Goal: Task Accomplishment & Management: Manage account settings

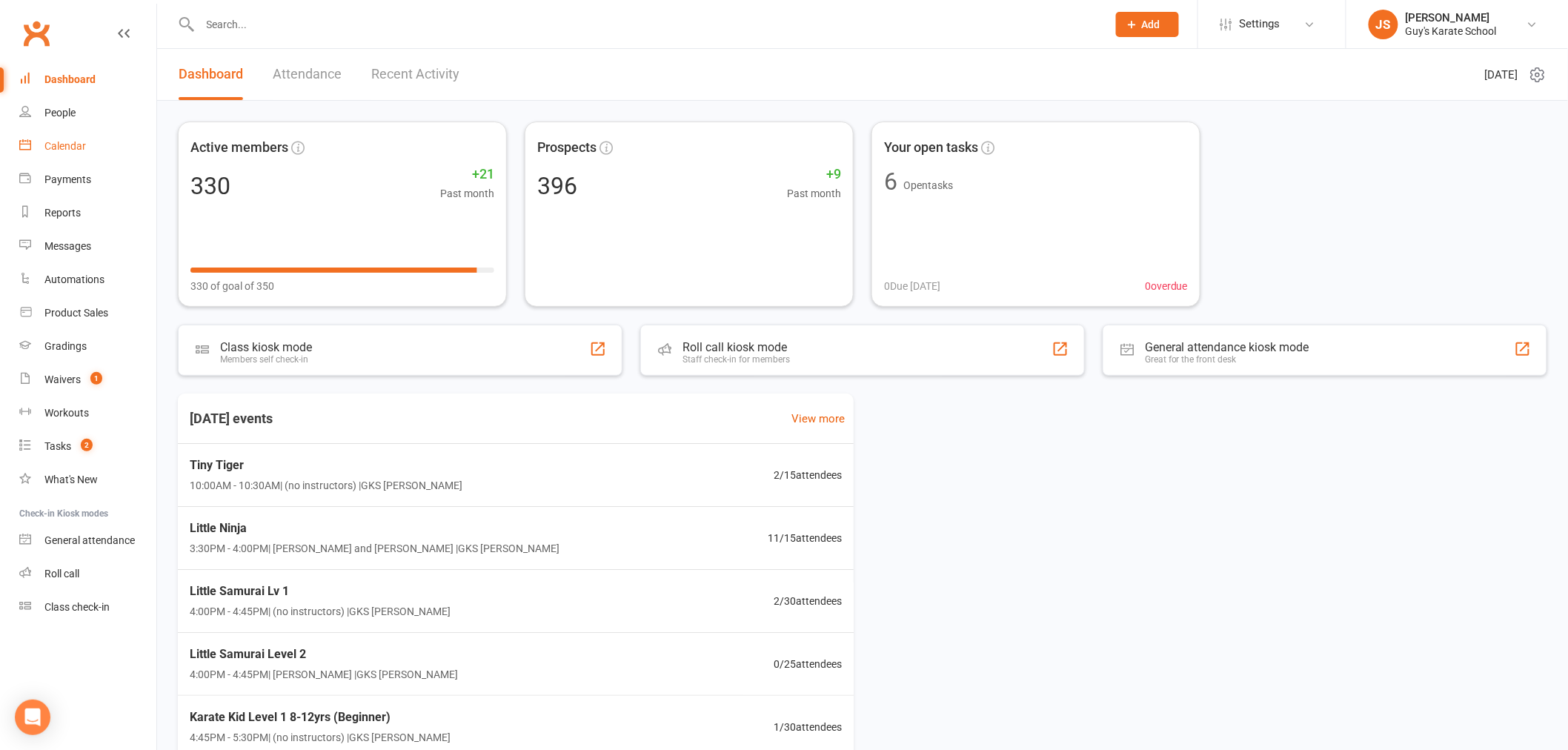
click at [67, 152] on link "Calendar" at bounding box center [87, 147] width 137 height 33
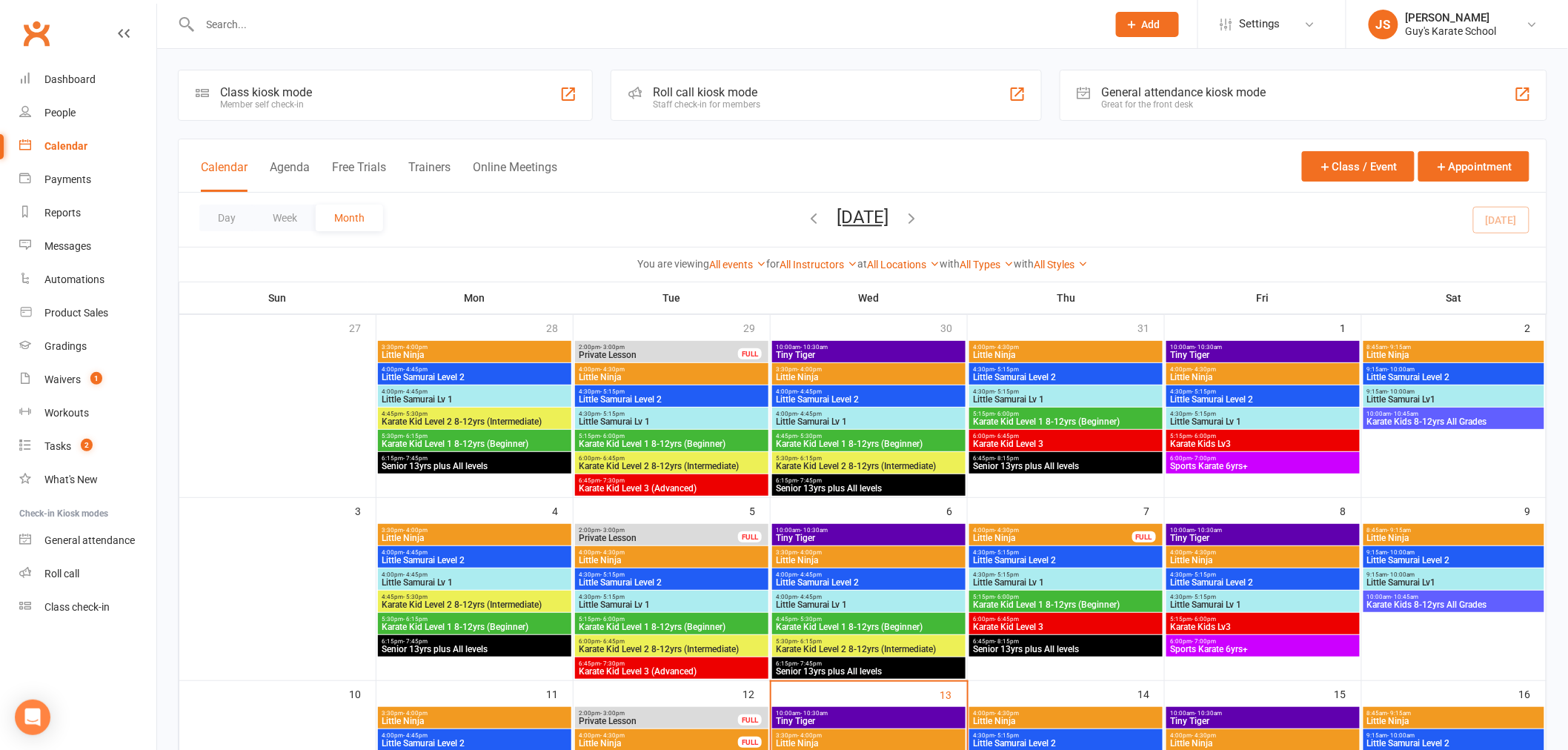
click at [890, 553] on span "3:30pm - 4:00pm" at bounding box center [868, 553] width 187 height 7
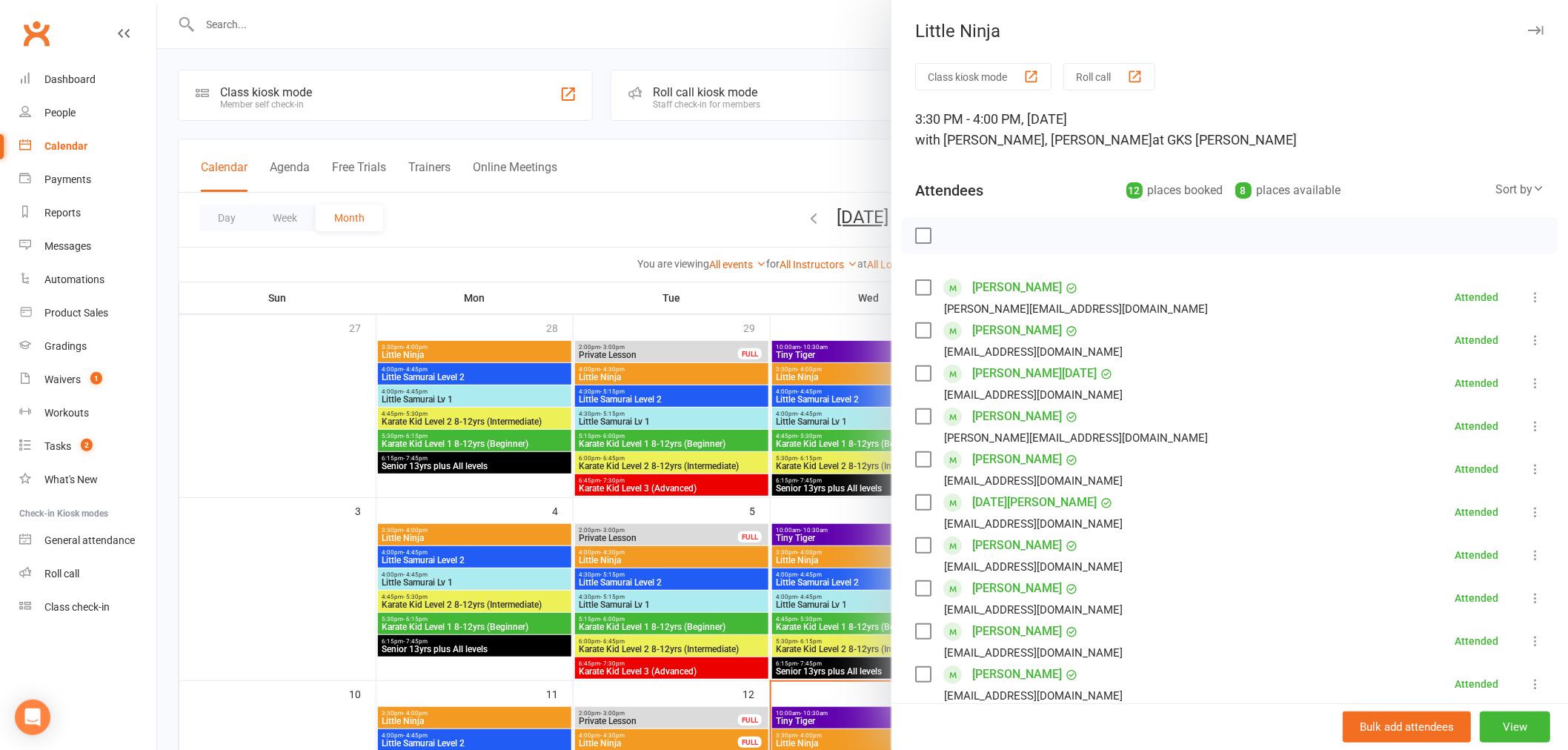
click at [846, 534] on div at bounding box center [862, 375] width 1411 height 750
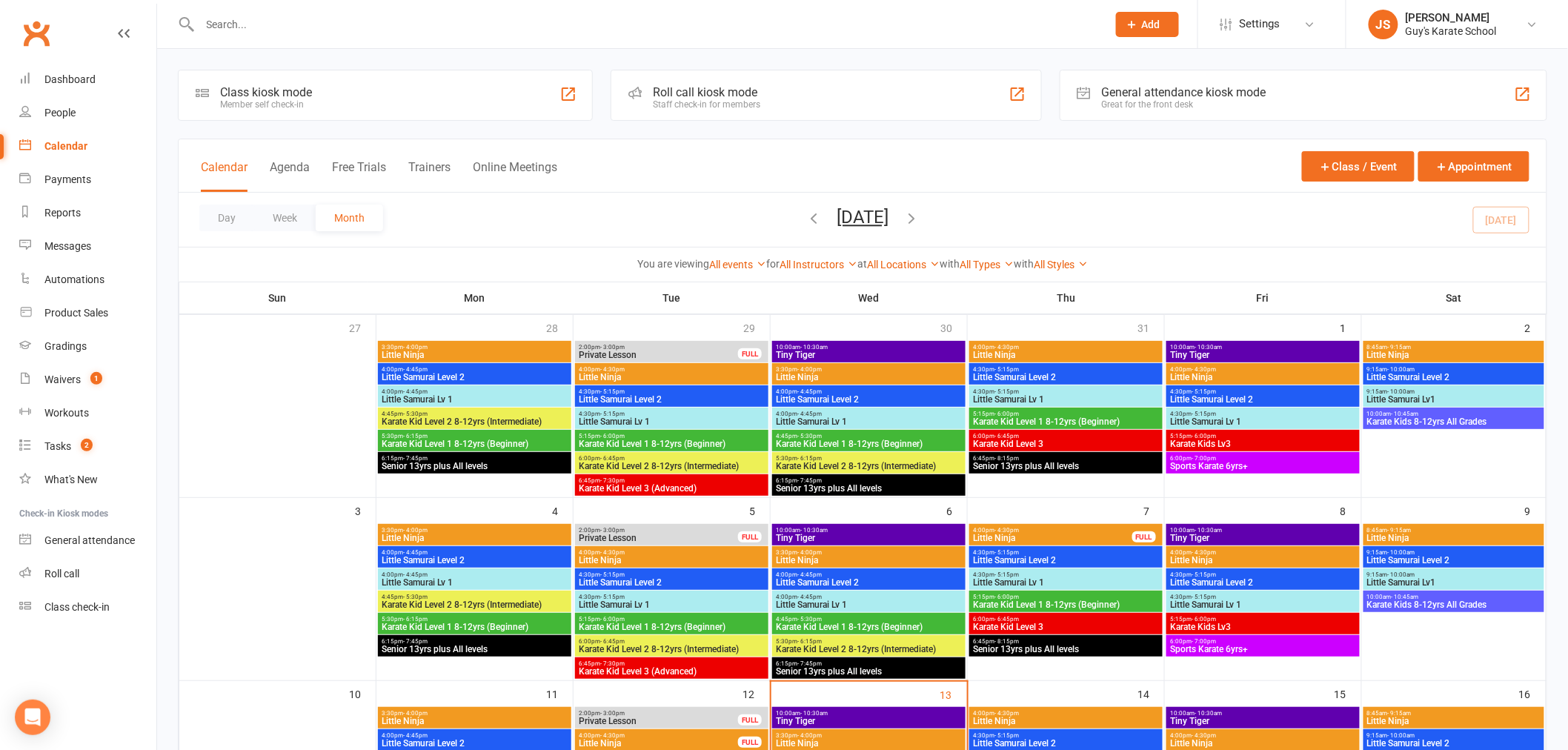
click at [841, 534] on span "Tiny Tiger" at bounding box center [868, 538] width 187 height 9
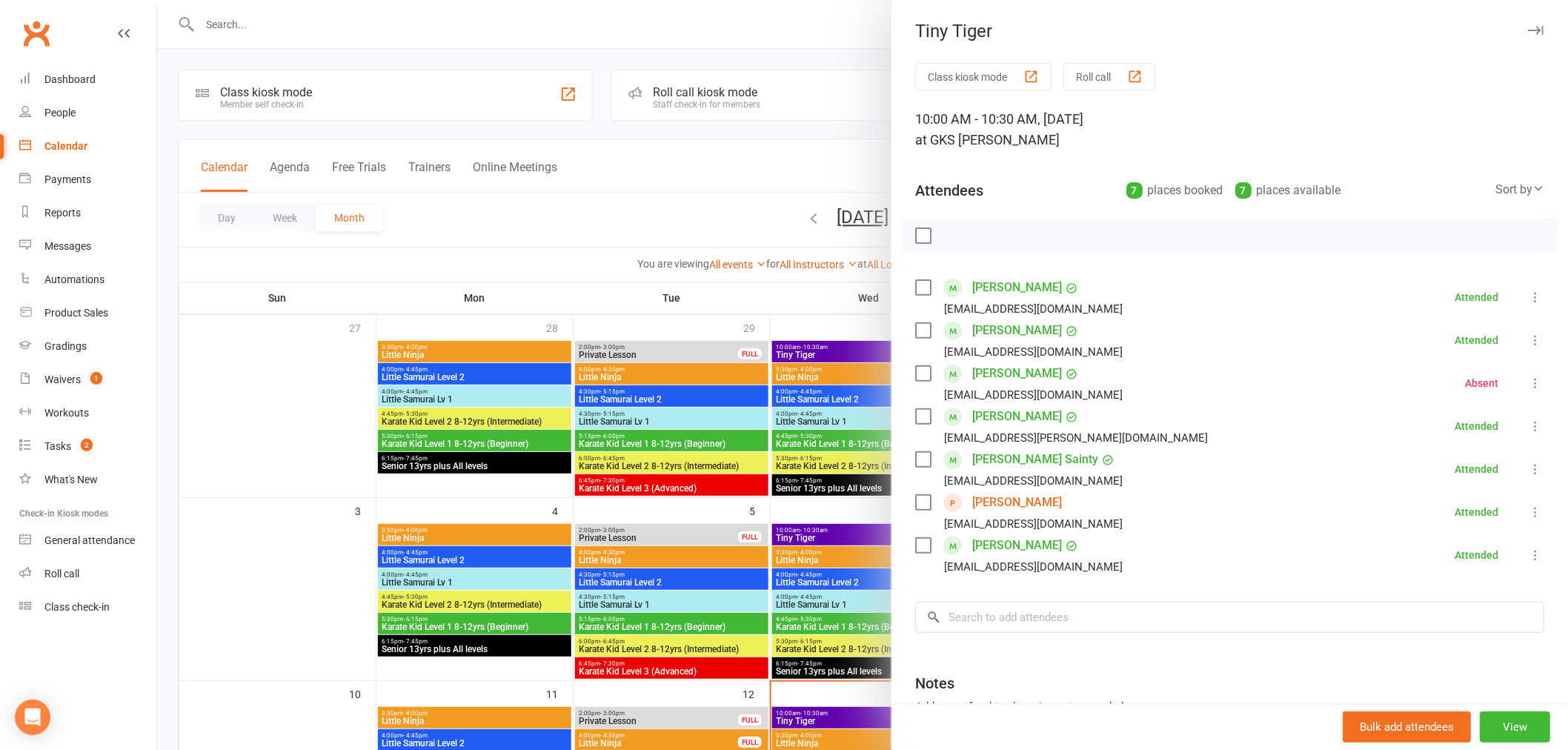
scroll to position [656, 0]
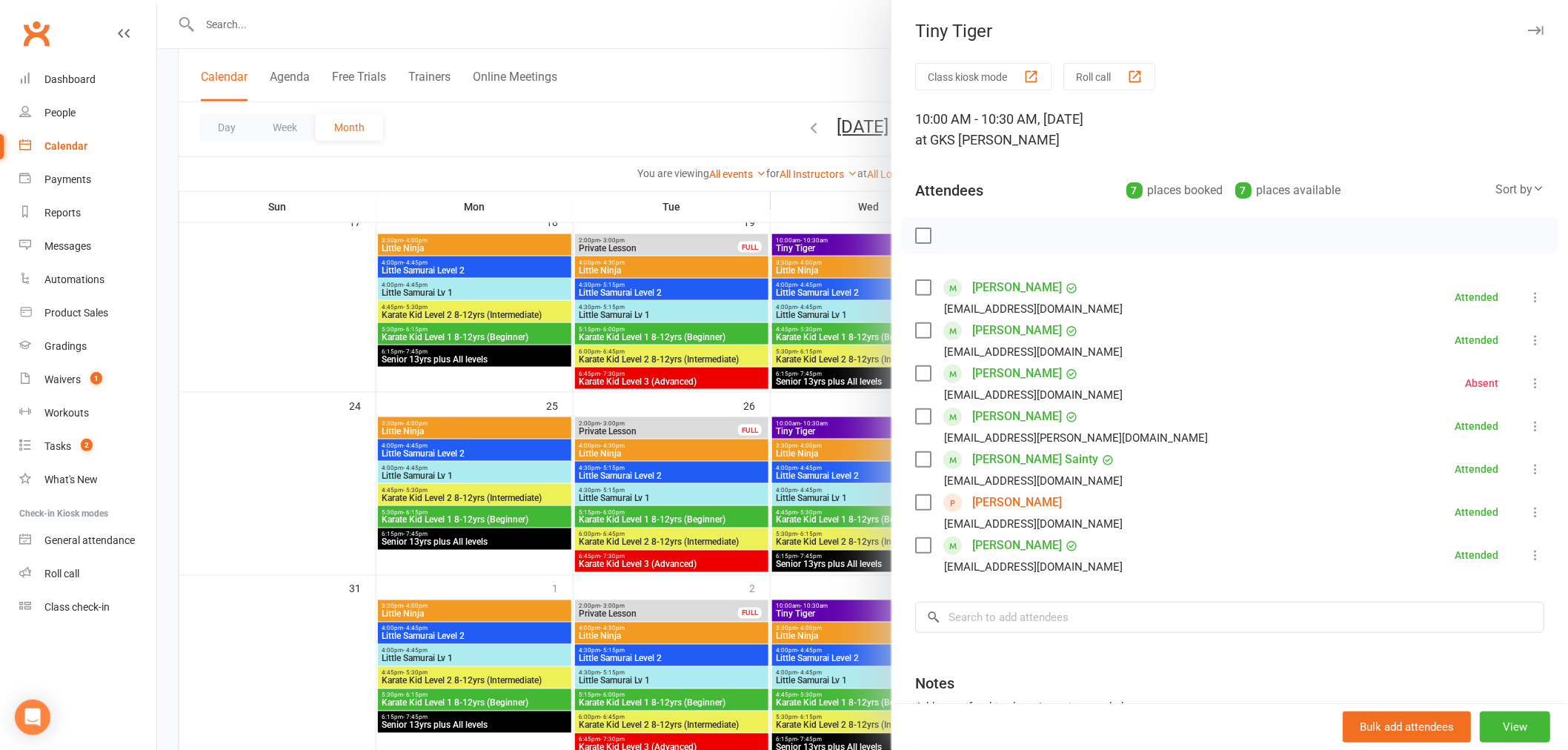
click at [783, 608] on div at bounding box center [862, 375] width 1411 height 750
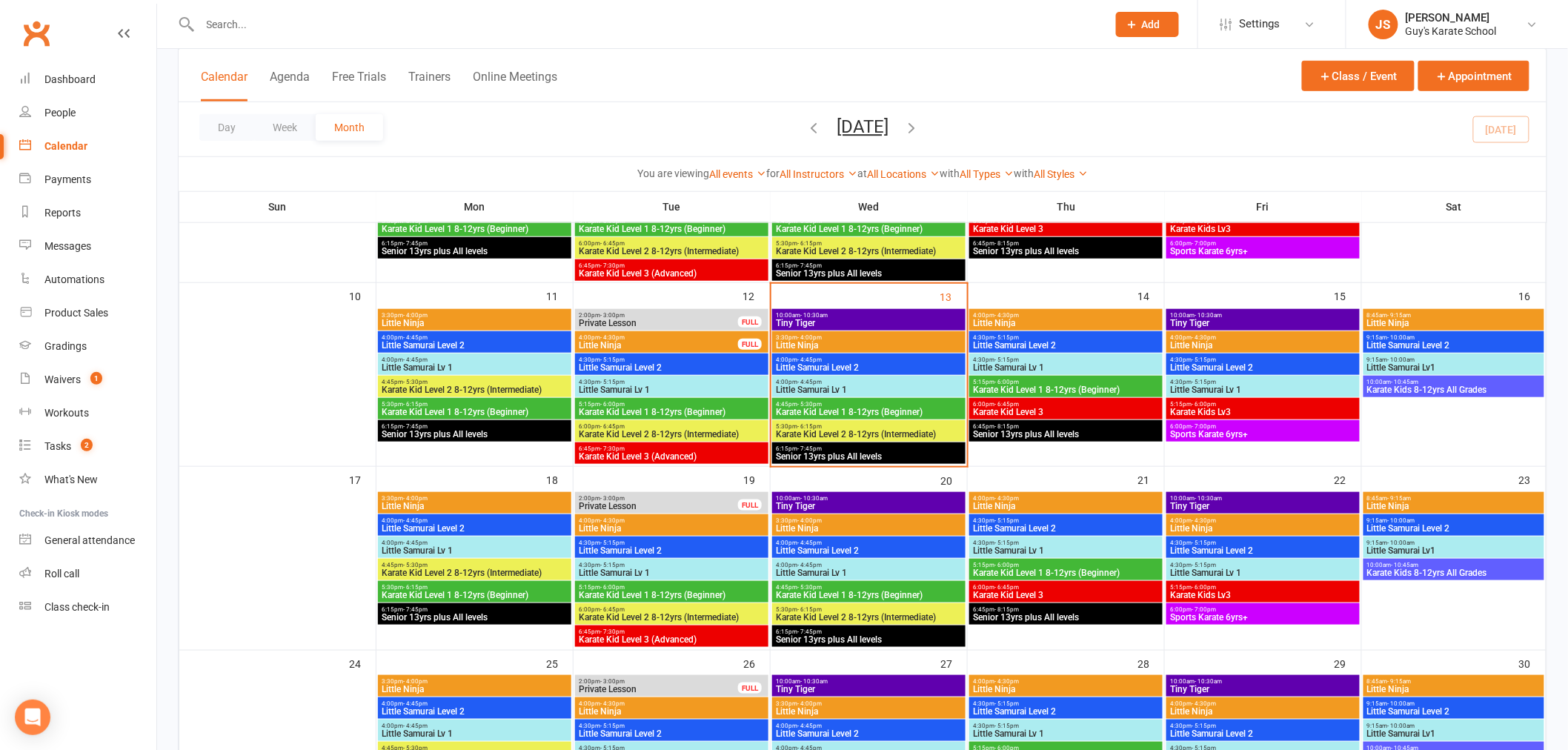
scroll to position [376, 0]
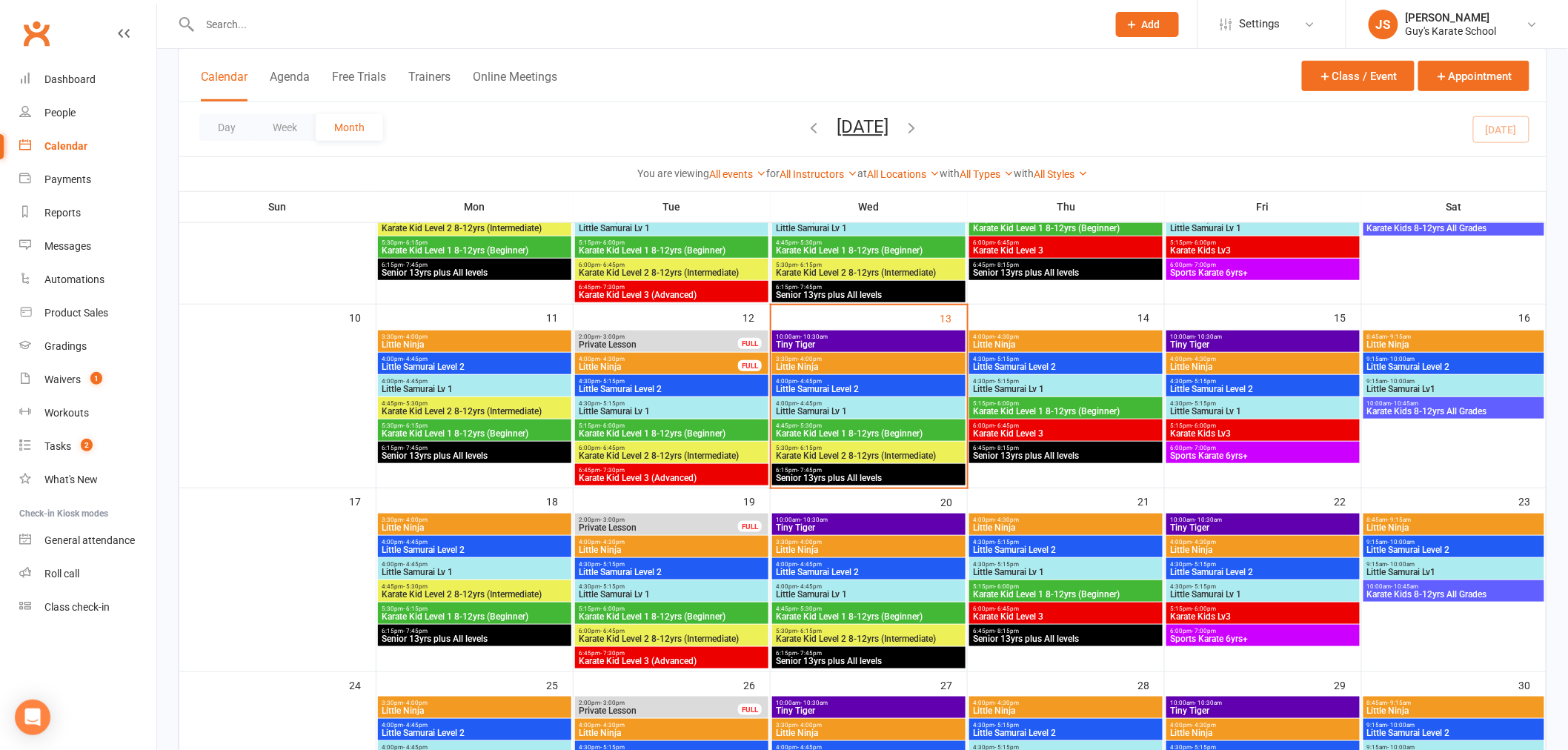
click at [841, 335] on span "10:00am - 10:30am" at bounding box center [868, 337] width 187 height 7
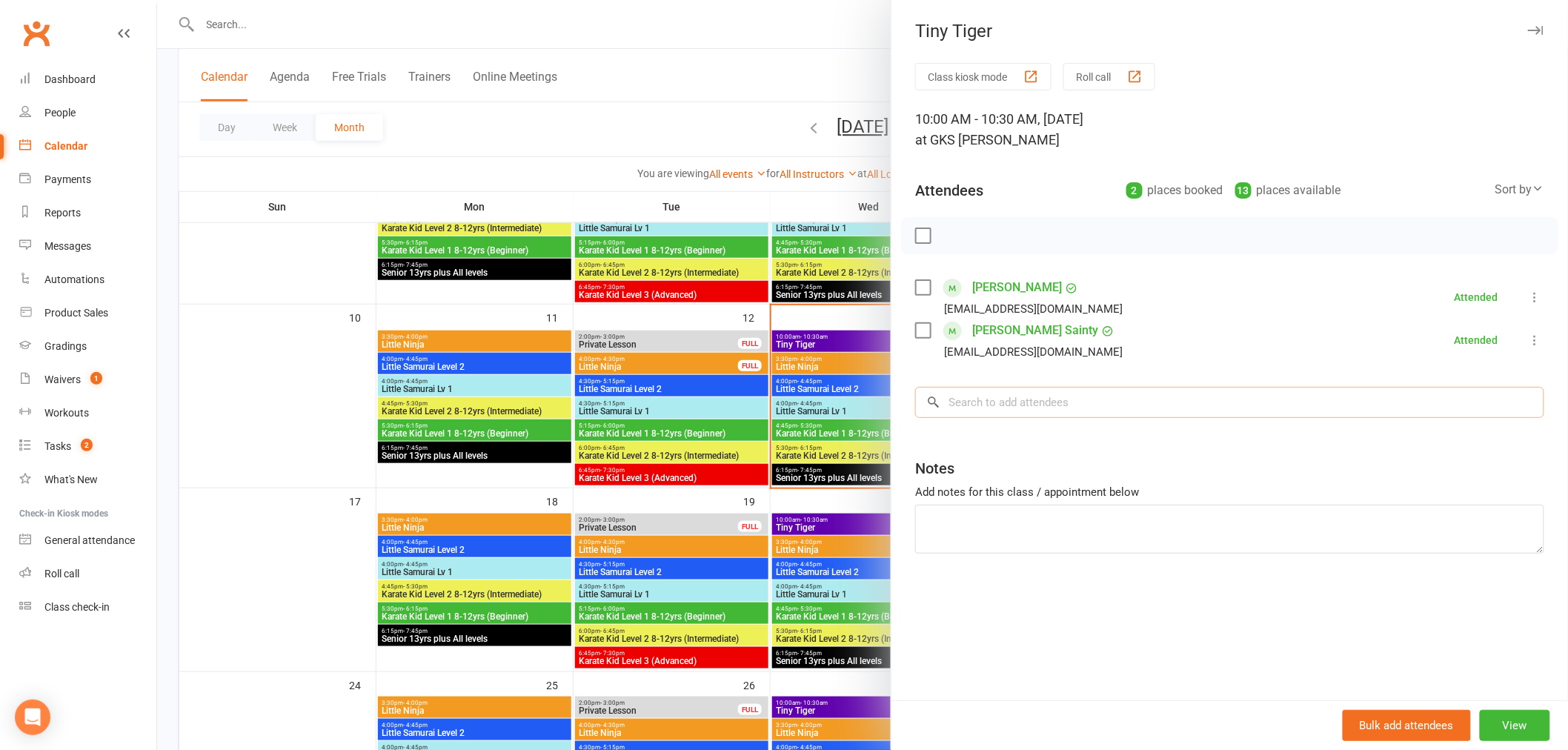
click at [1057, 395] on input "search" at bounding box center [1230, 402] width 629 height 31
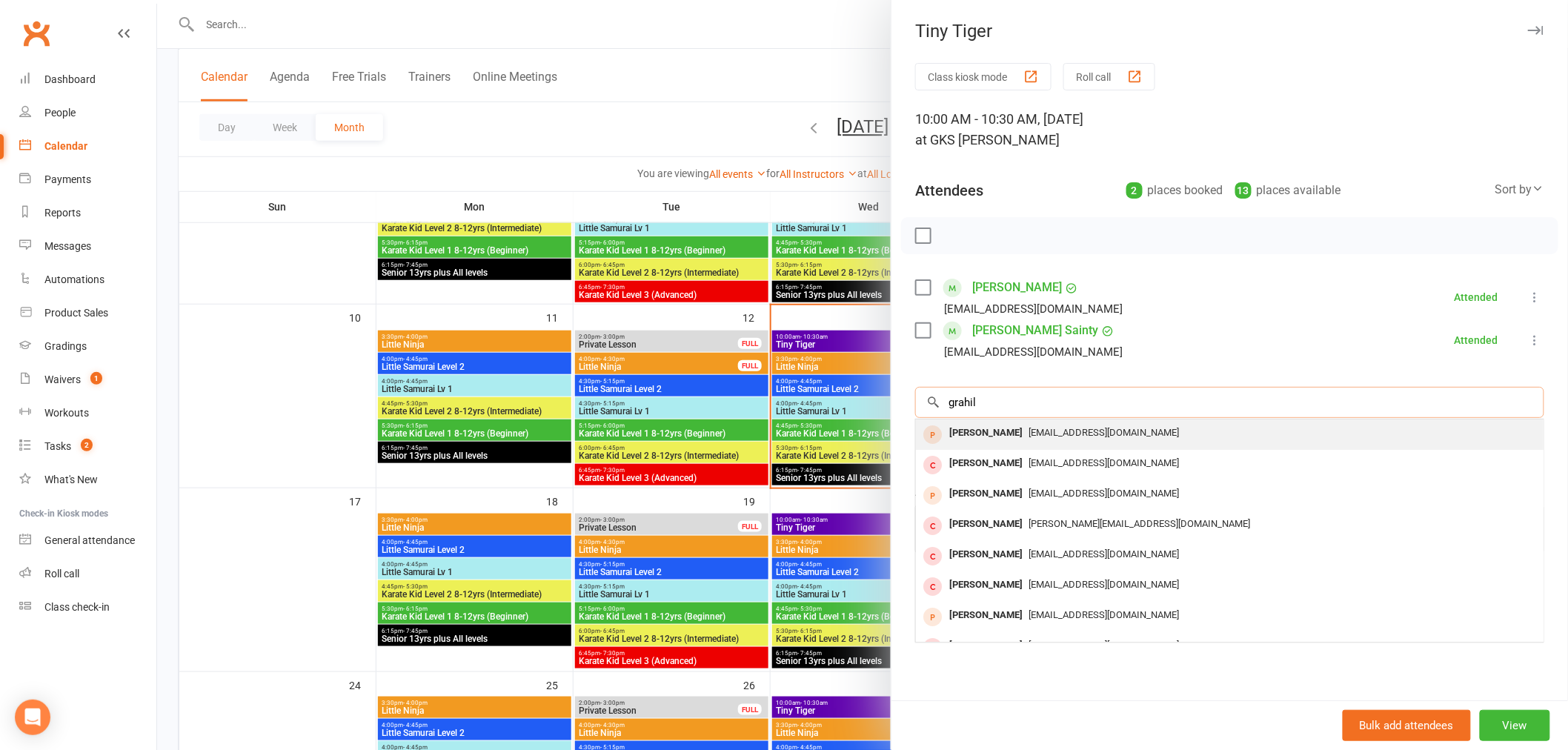
type input "grahil"
click at [1037, 441] on div "[EMAIL_ADDRESS][DOMAIN_NAME]" at bounding box center [1230, 433] width 616 height 22
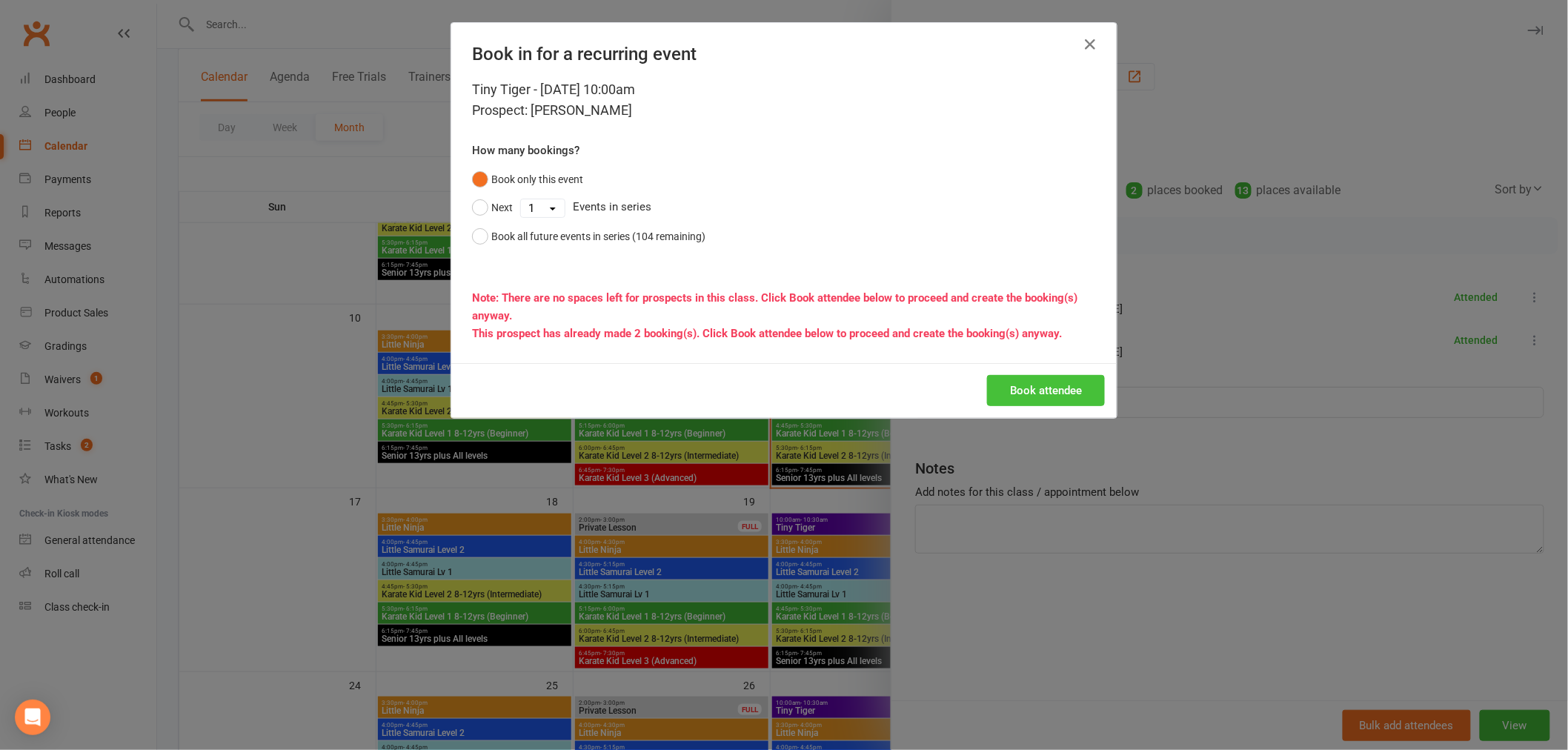
click at [1038, 402] on button "Book attendee" at bounding box center [1046, 390] width 118 height 31
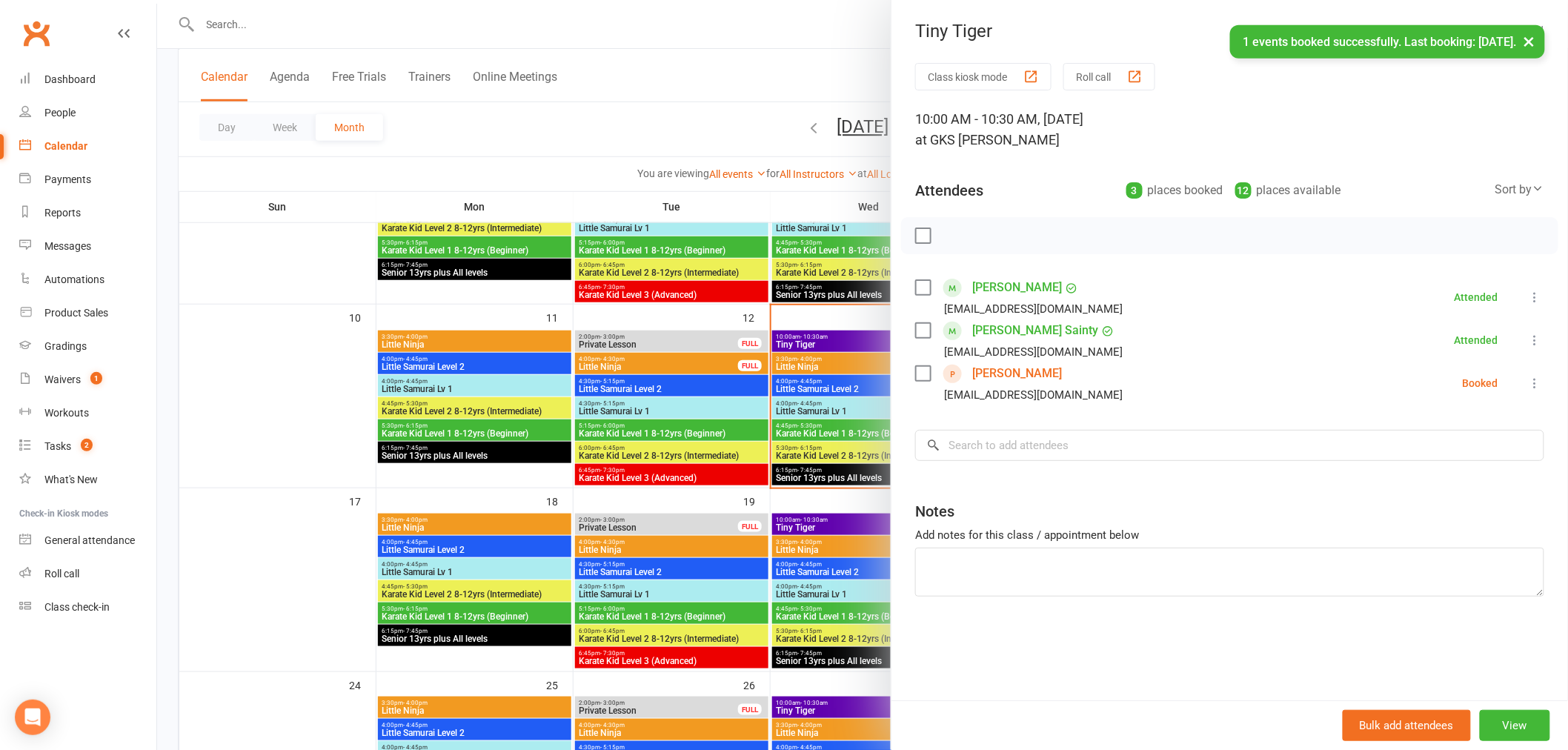
click at [1528, 380] on icon at bounding box center [1536, 383] width 15 height 15
click at [1461, 469] on link "Check in" at bounding box center [1470, 471] width 146 height 30
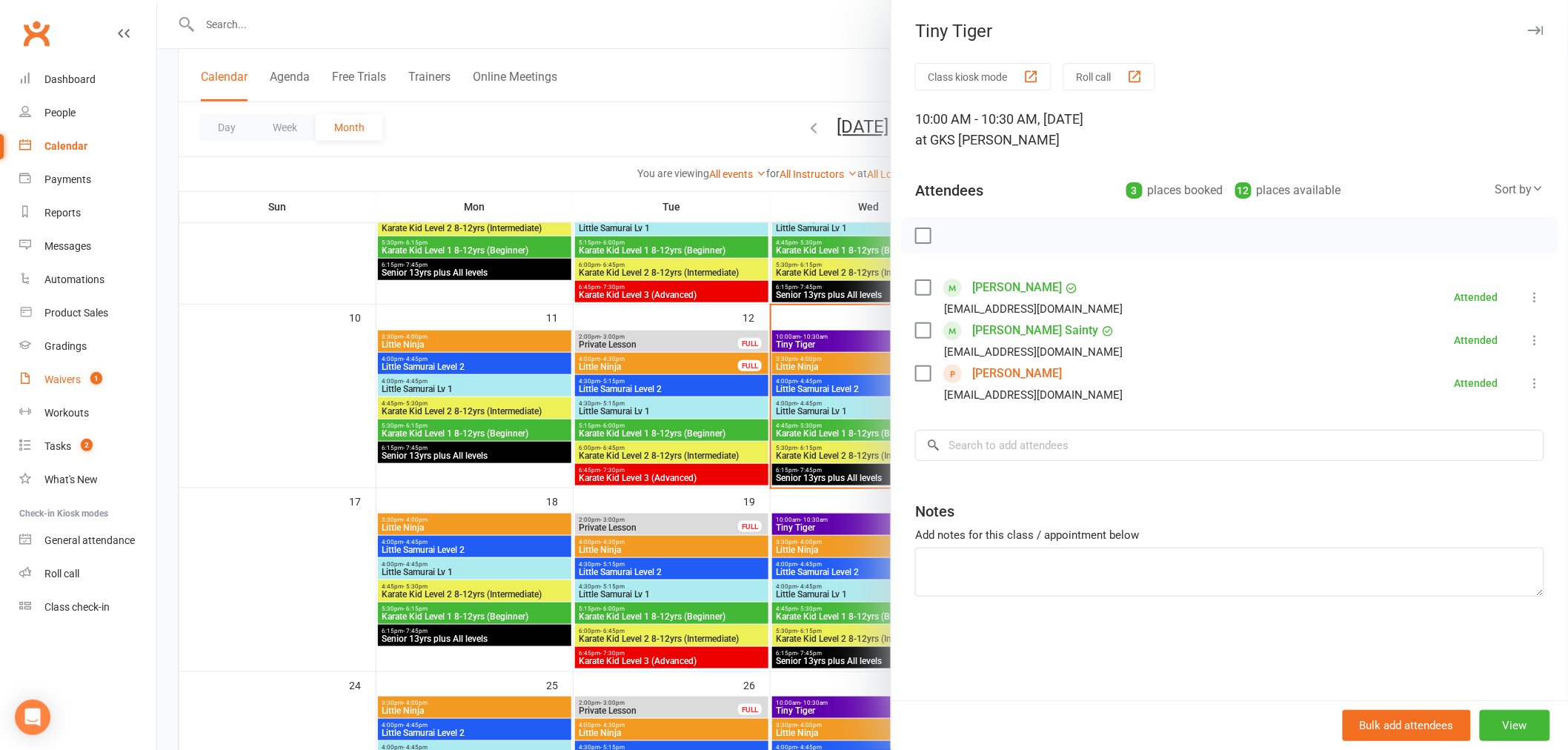
click at [77, 382] on div "Waivers" at bounding box center [62, 380] width 37 height 12
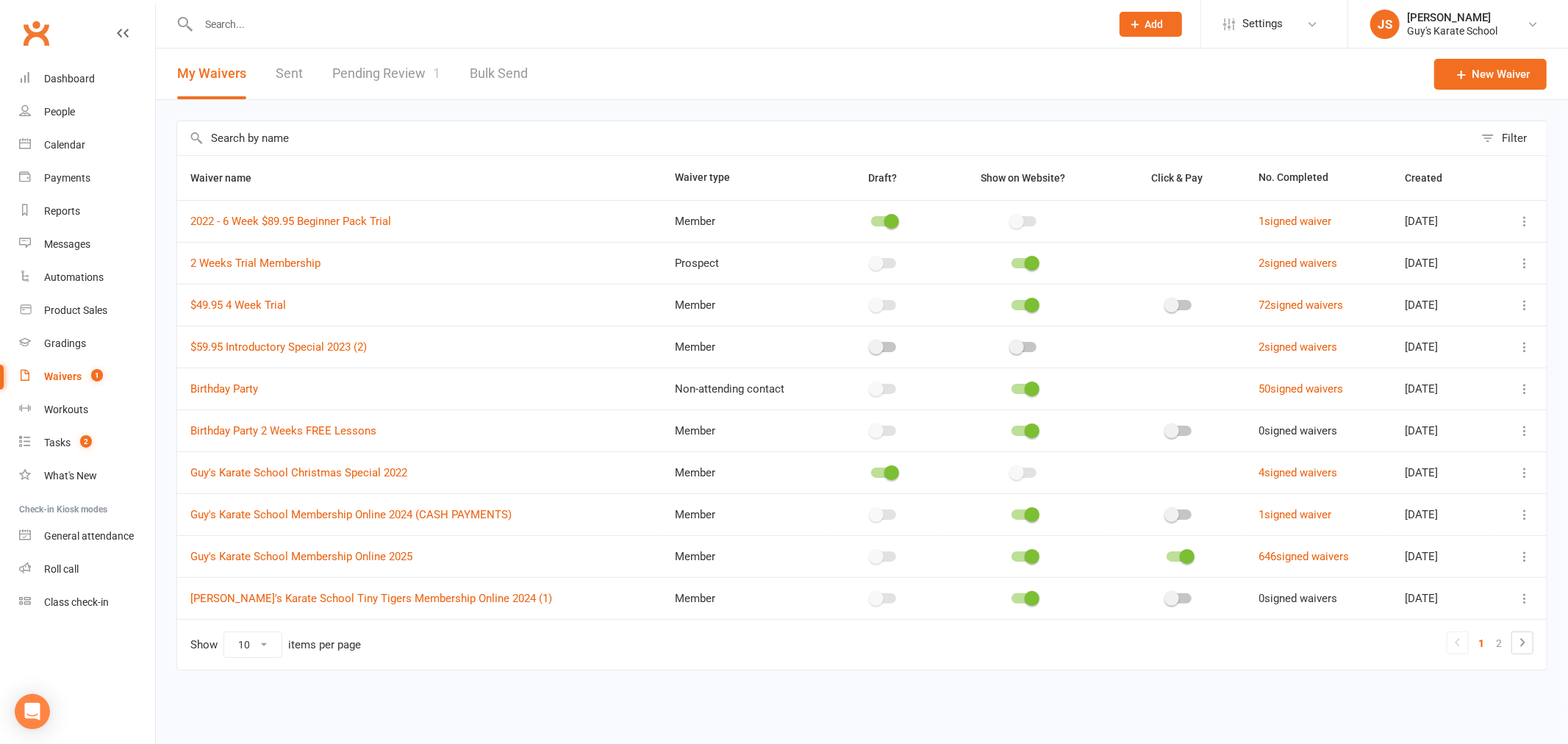
click at [382, 75] on link "Pending Review 1" at bounding box center [386, 73] width 108 height 50
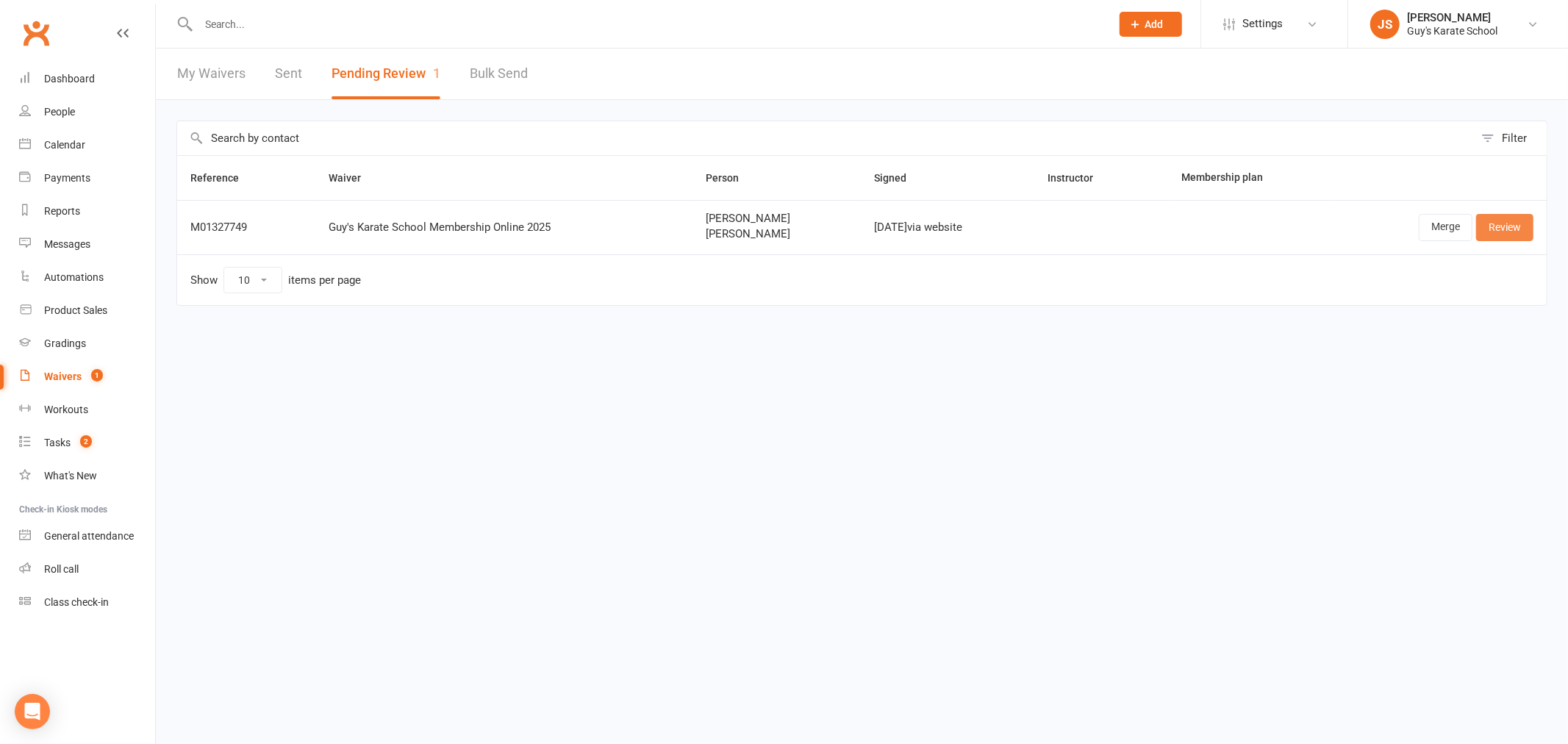
click at [1518, 230] on link "Review" at bounding box center [1504, 227] width 57 height 26
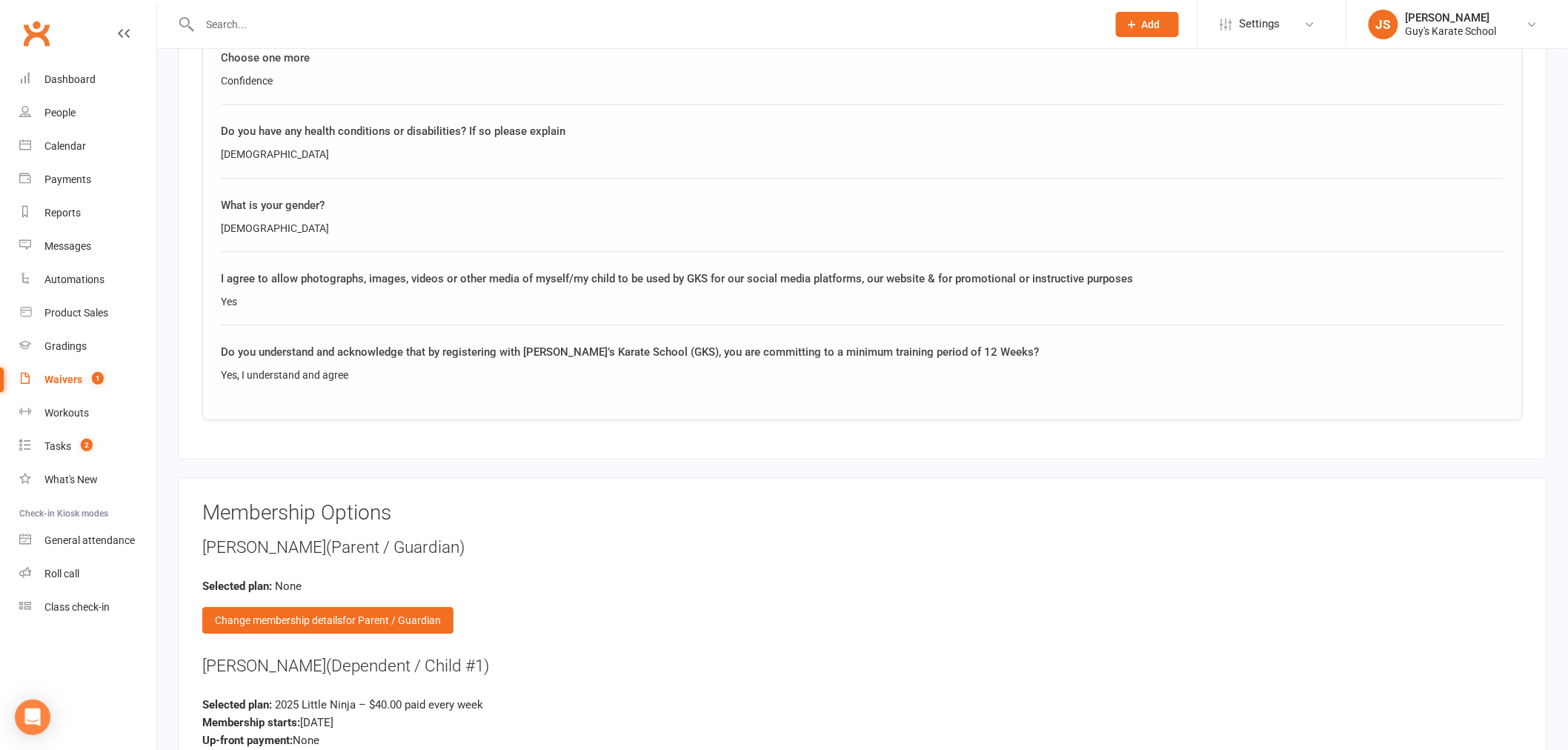
scroll to position [1894, 0]
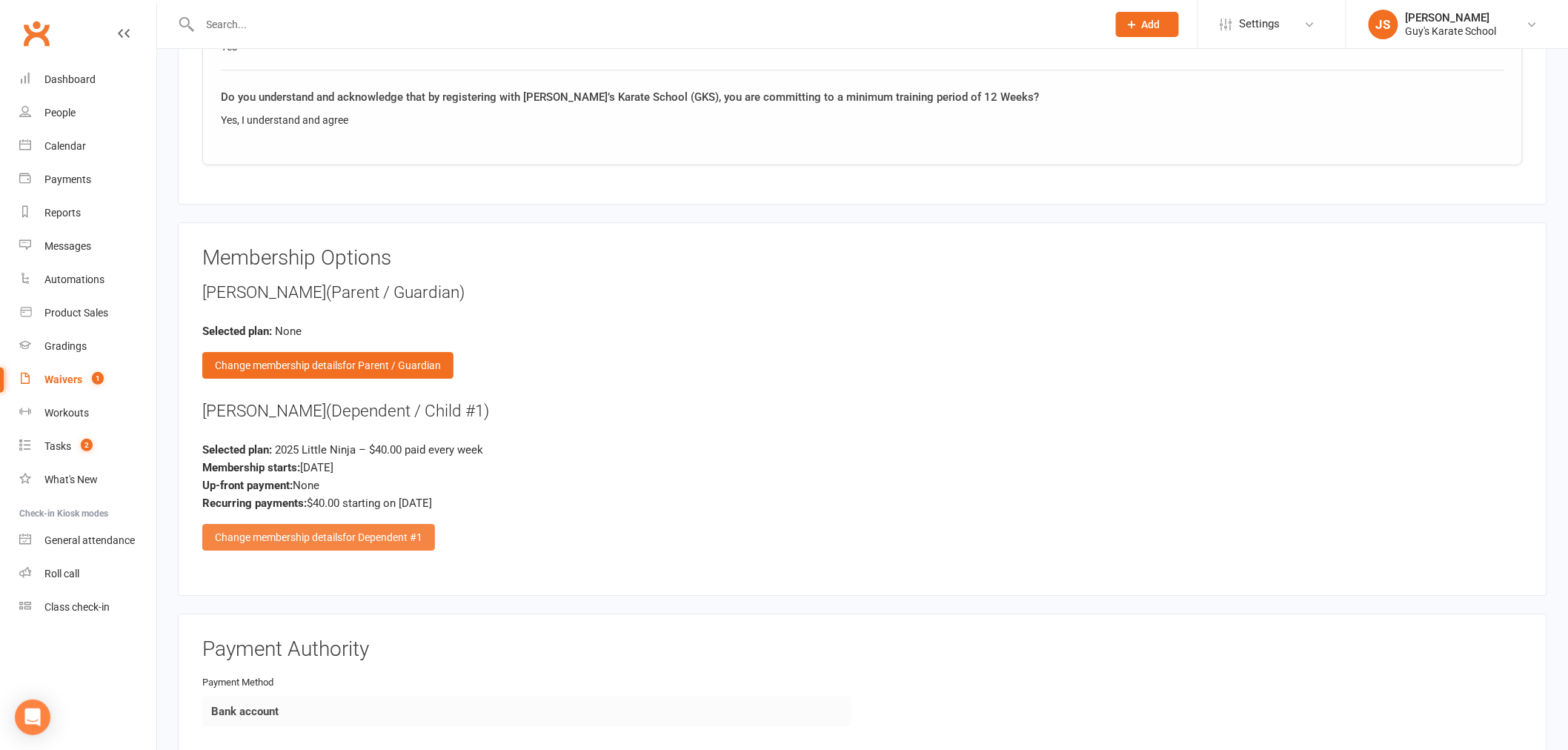
click at [313, 535] on div "Change membership details for Dependent #1" at bounding box center [319, 537] width 233 height 27
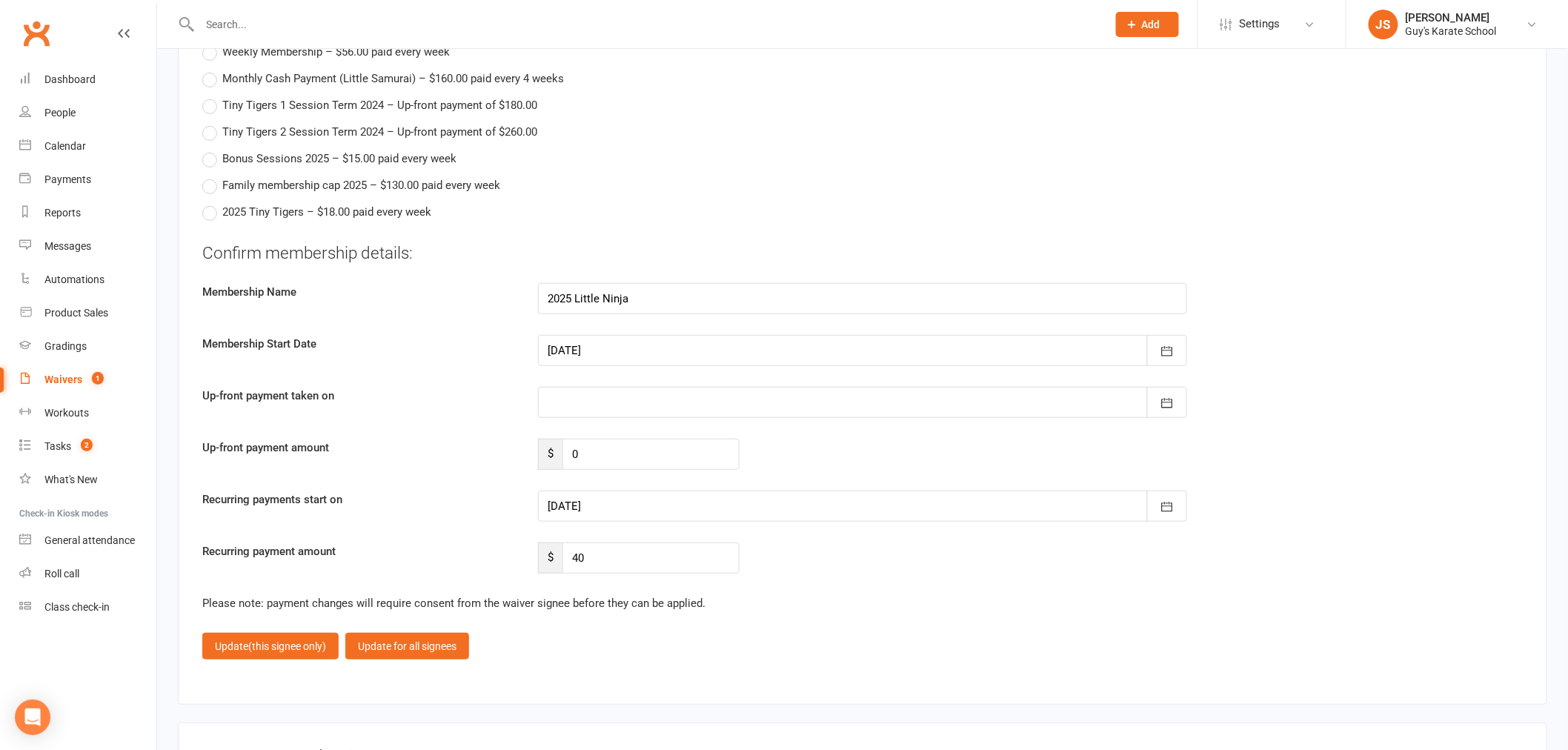
scroll to position [2635, 0]
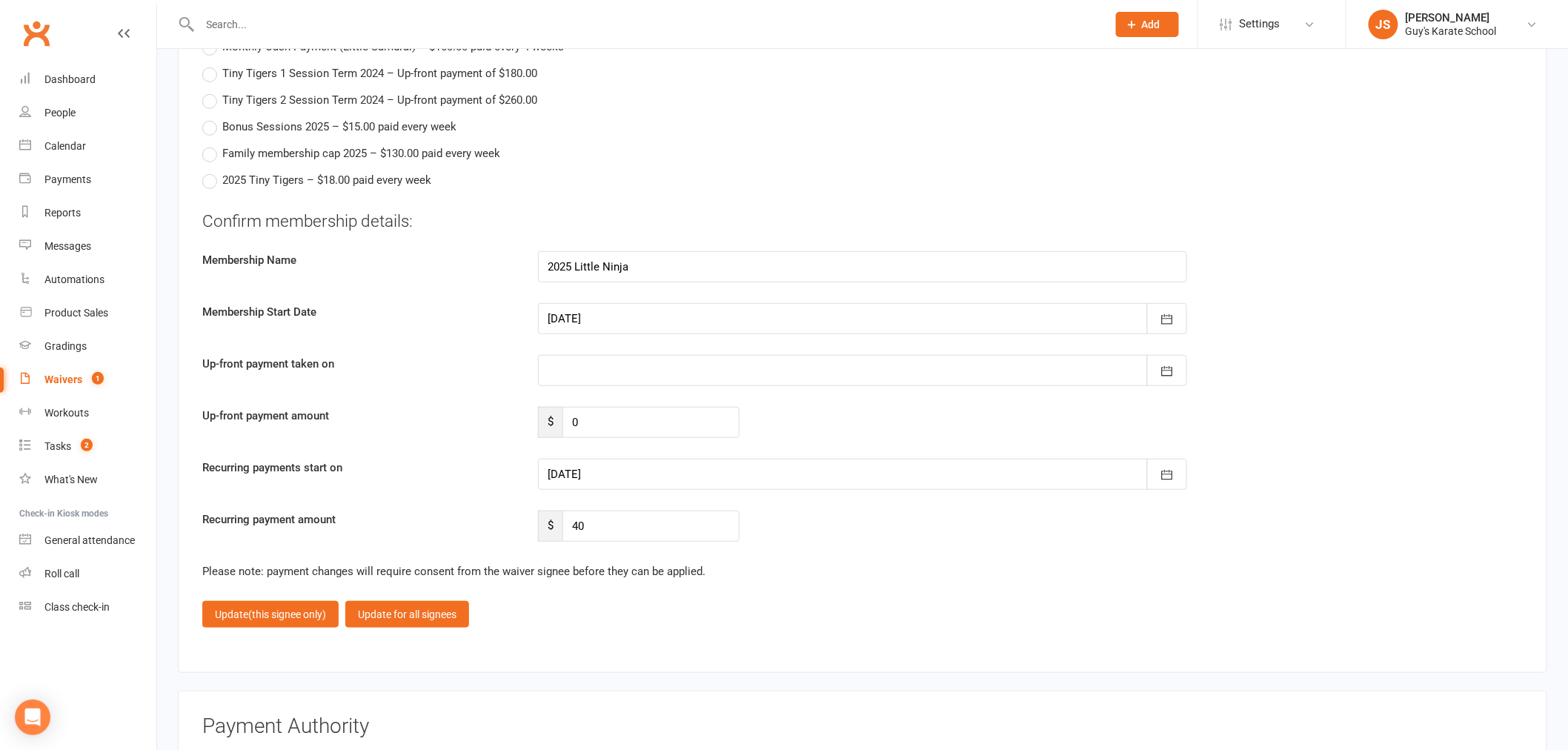
click at [612, 473] on div at bounding box center [862, 474] width 649 height 31
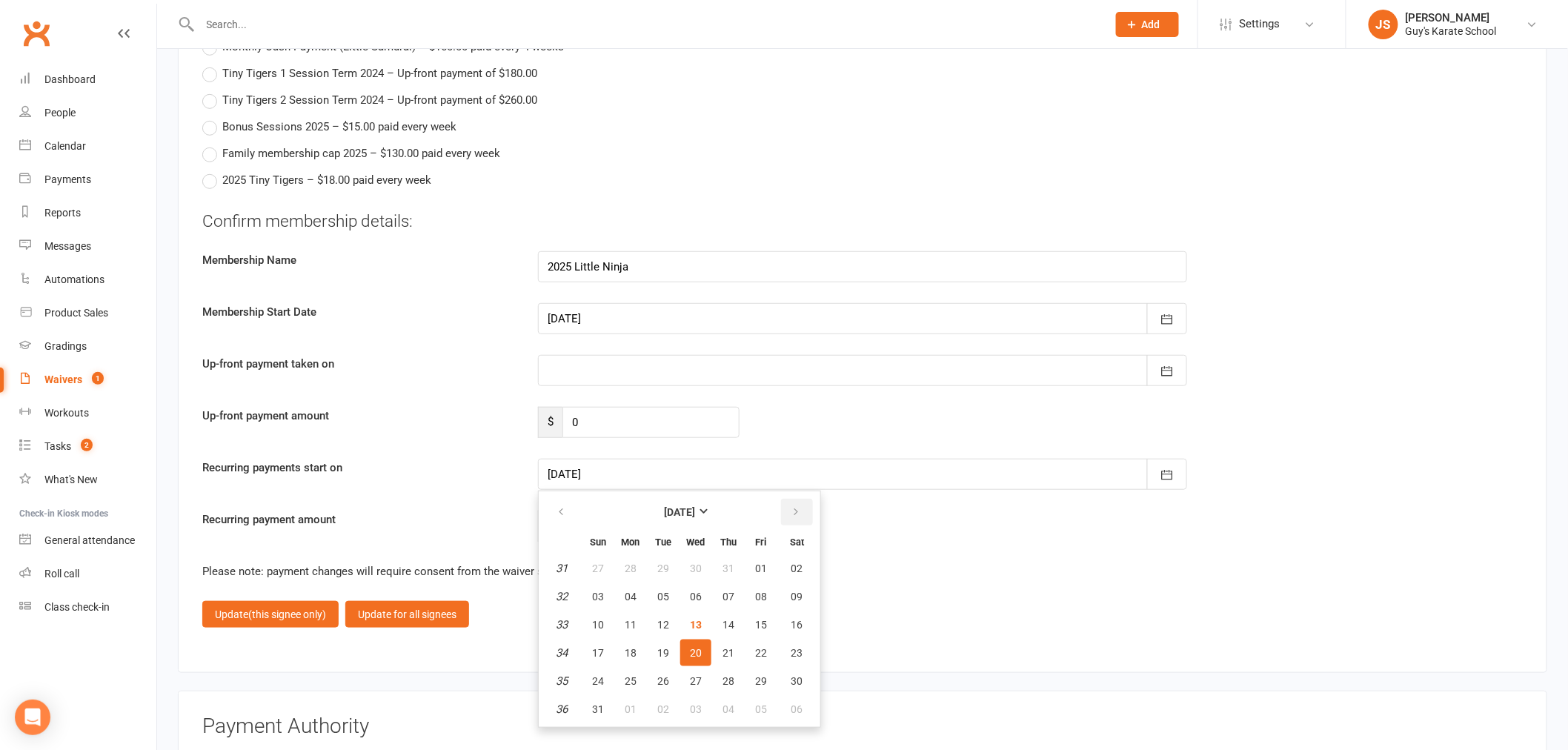
click at [796, 502] on button "button" at bounding box center [796, 512] width 32 height 27
click at [698, 619] on button "17" at bounding box center [695, 625] width 31 height 27
type input "[DATE]"
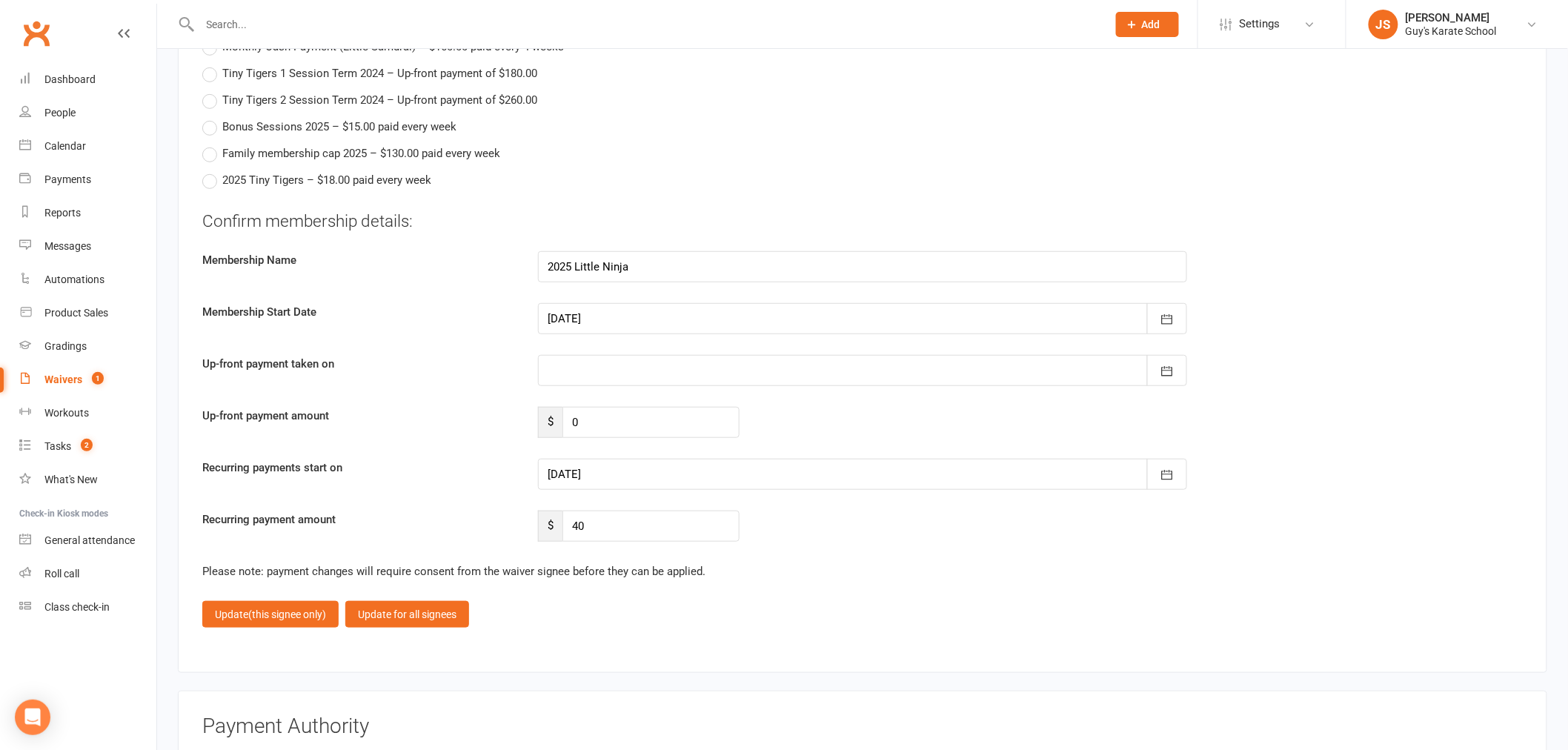
click at [585, 303] on div at bounding box center [862, 318] width 649 height 31
click at [657, 463] on span "12" at bounding box center [663, 469] width 12 height 12
type input "[DATE]"
click at [269, 608] on span "(this signee only)" at bounding box center [286, 614] width 77 height 12
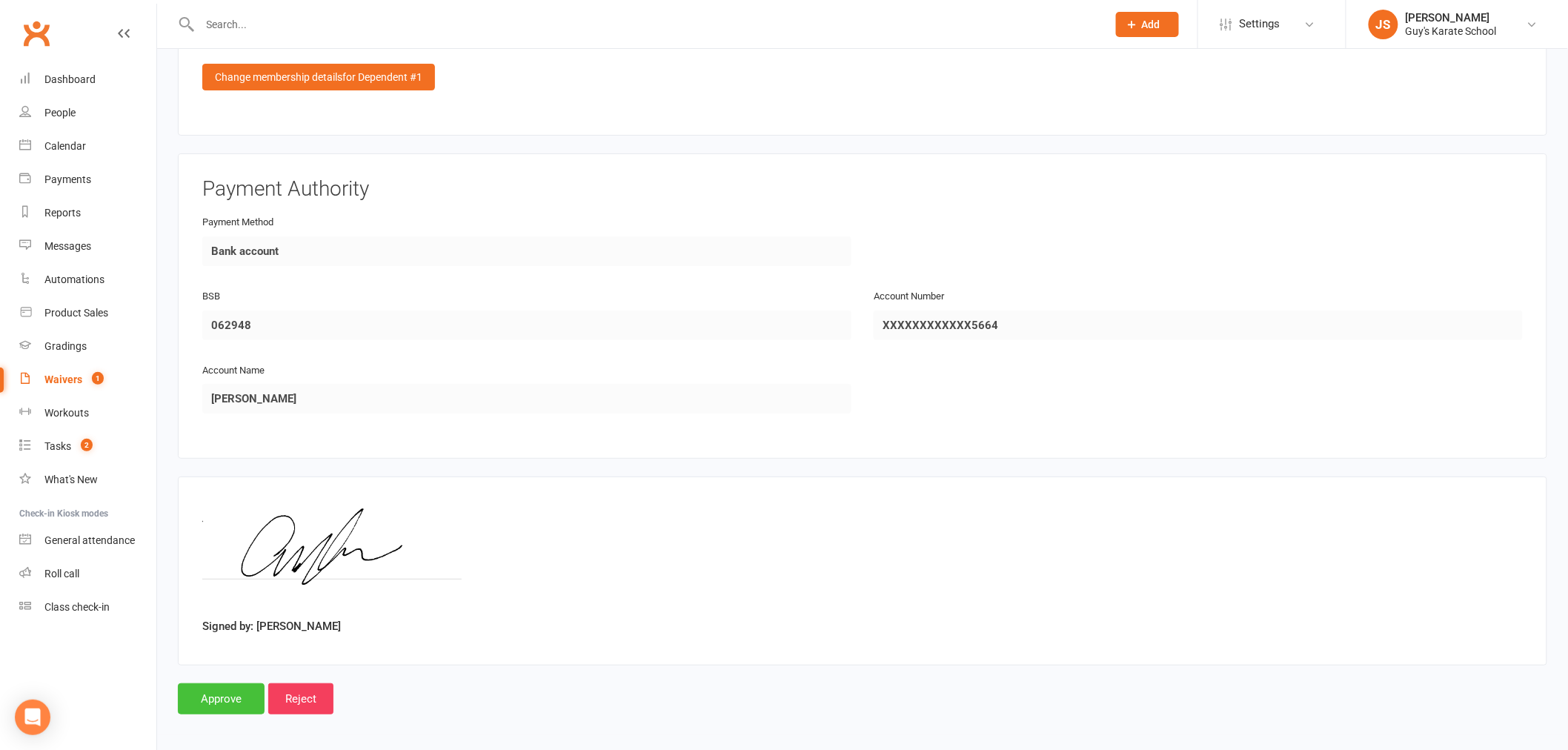
click at [200, 693] on input "Approve" at bounding box center [221, 698] width 87 height 31
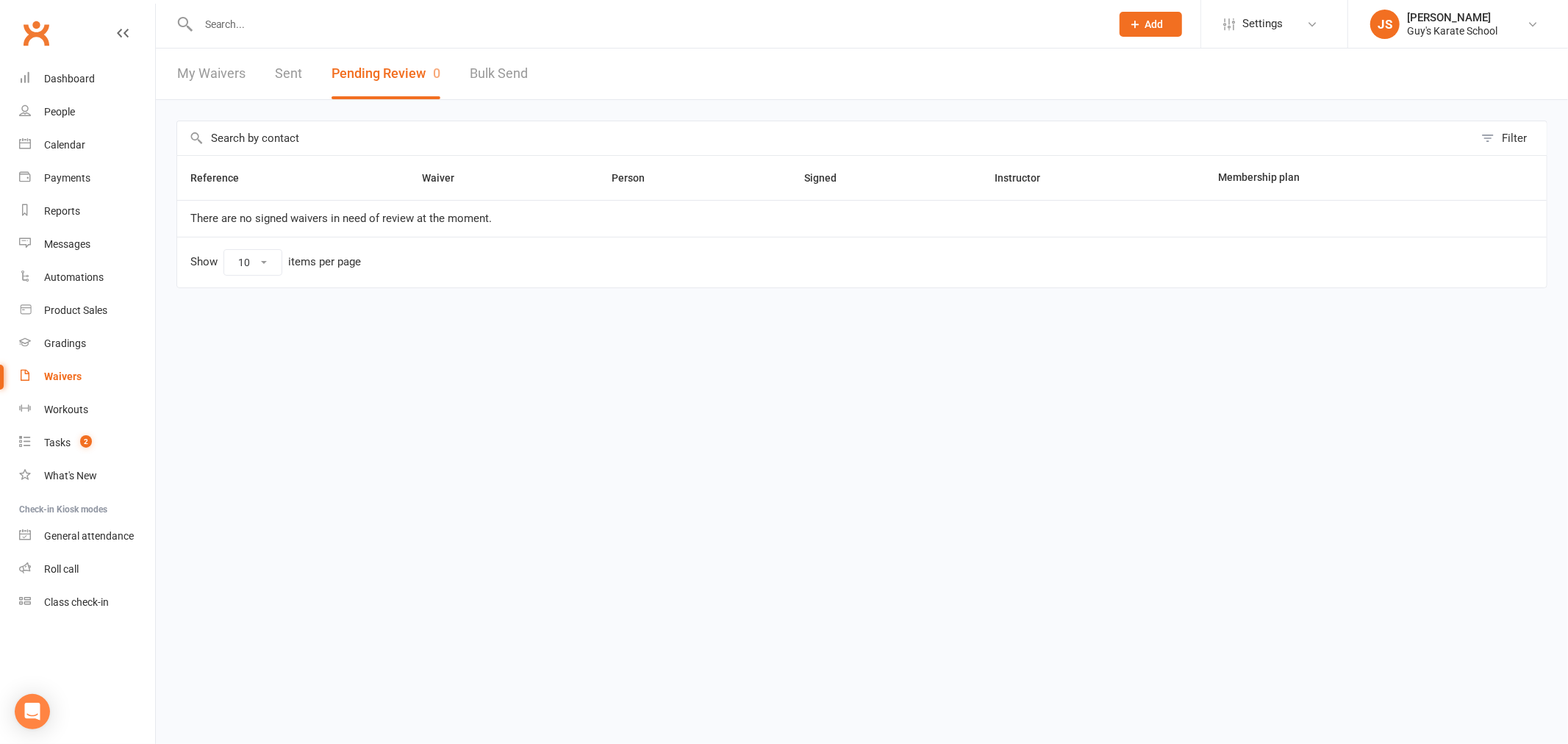
click at [283, 27] on input "text" at bounding box center [647, 24] width 907 height 21
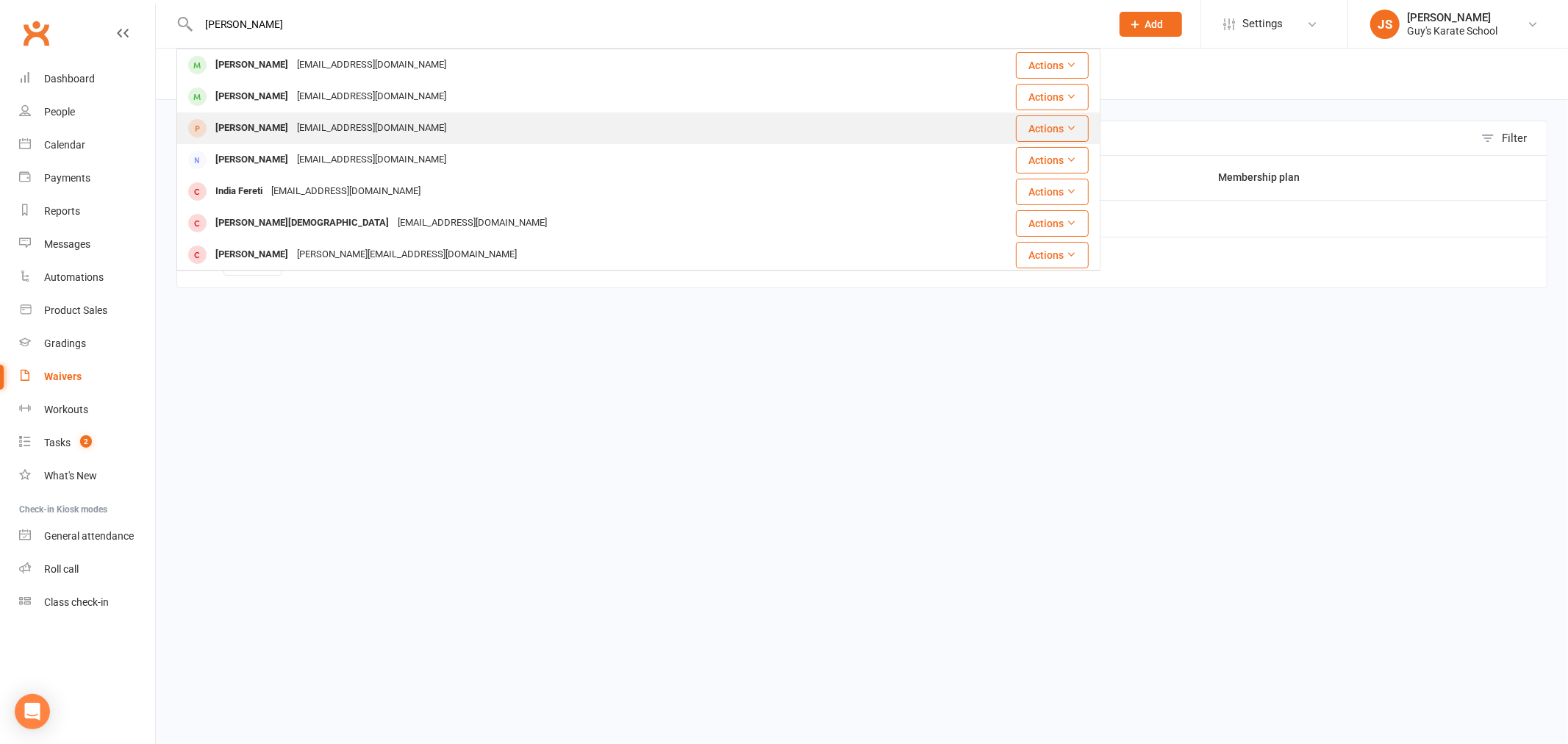
type input "[PERSON_NAME]"
click at [307, 123] on div "[EMAIL_ADDRESS][DOMAIN_NAME]" at bounding box center [371, 128] width 158 height 21
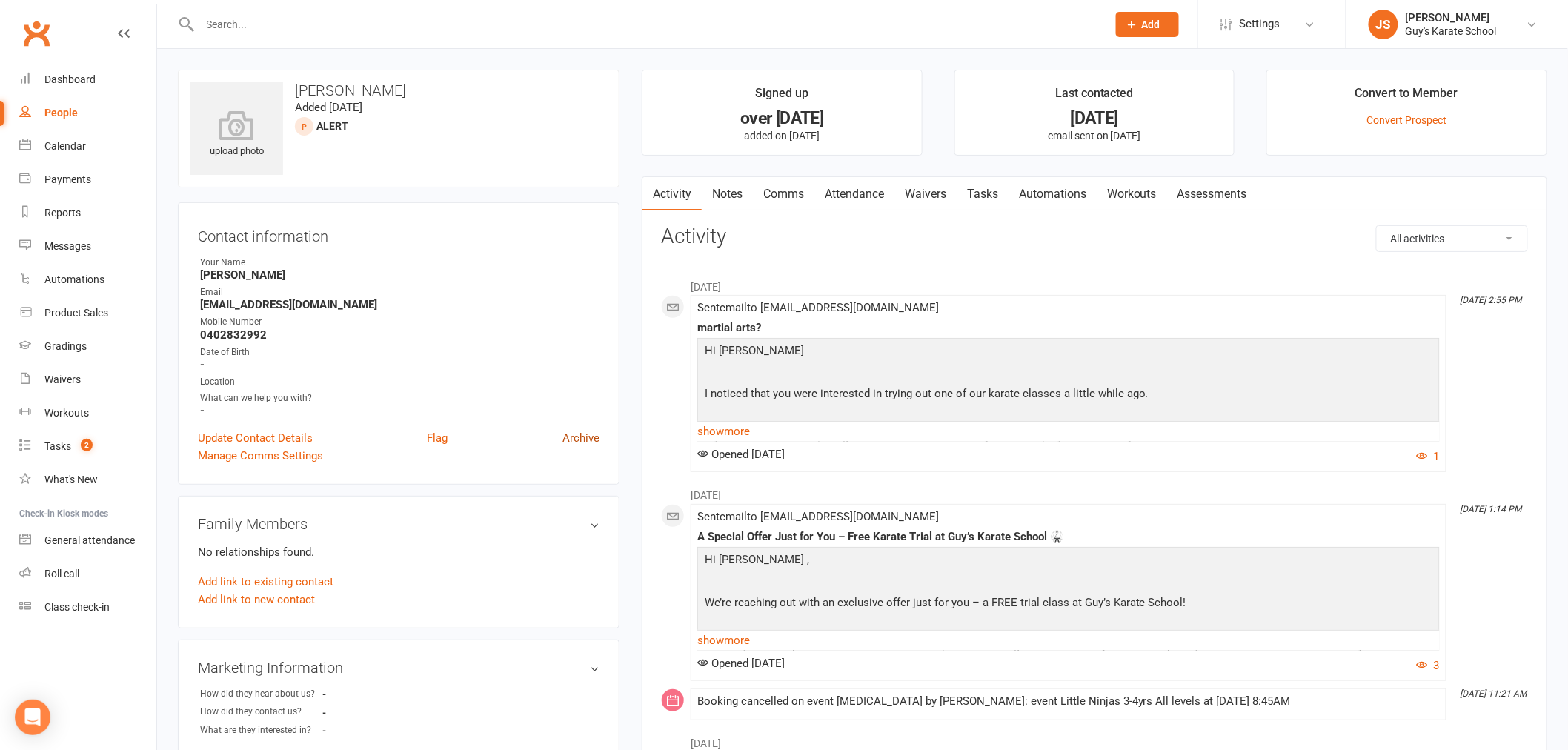
click at [578, 435] on link "Archive" at bounding box center [581, 437] width 37 height 17
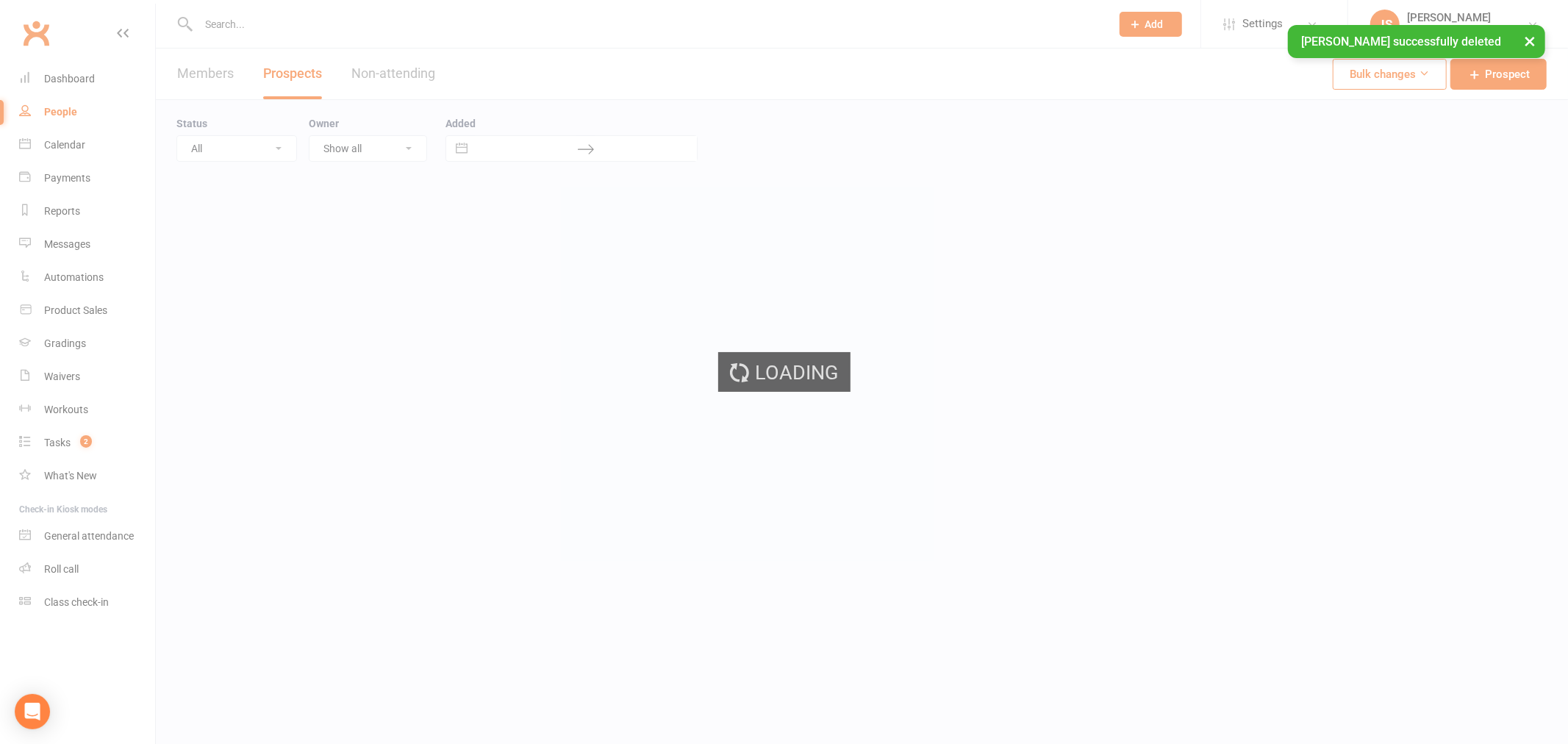
select select "50"
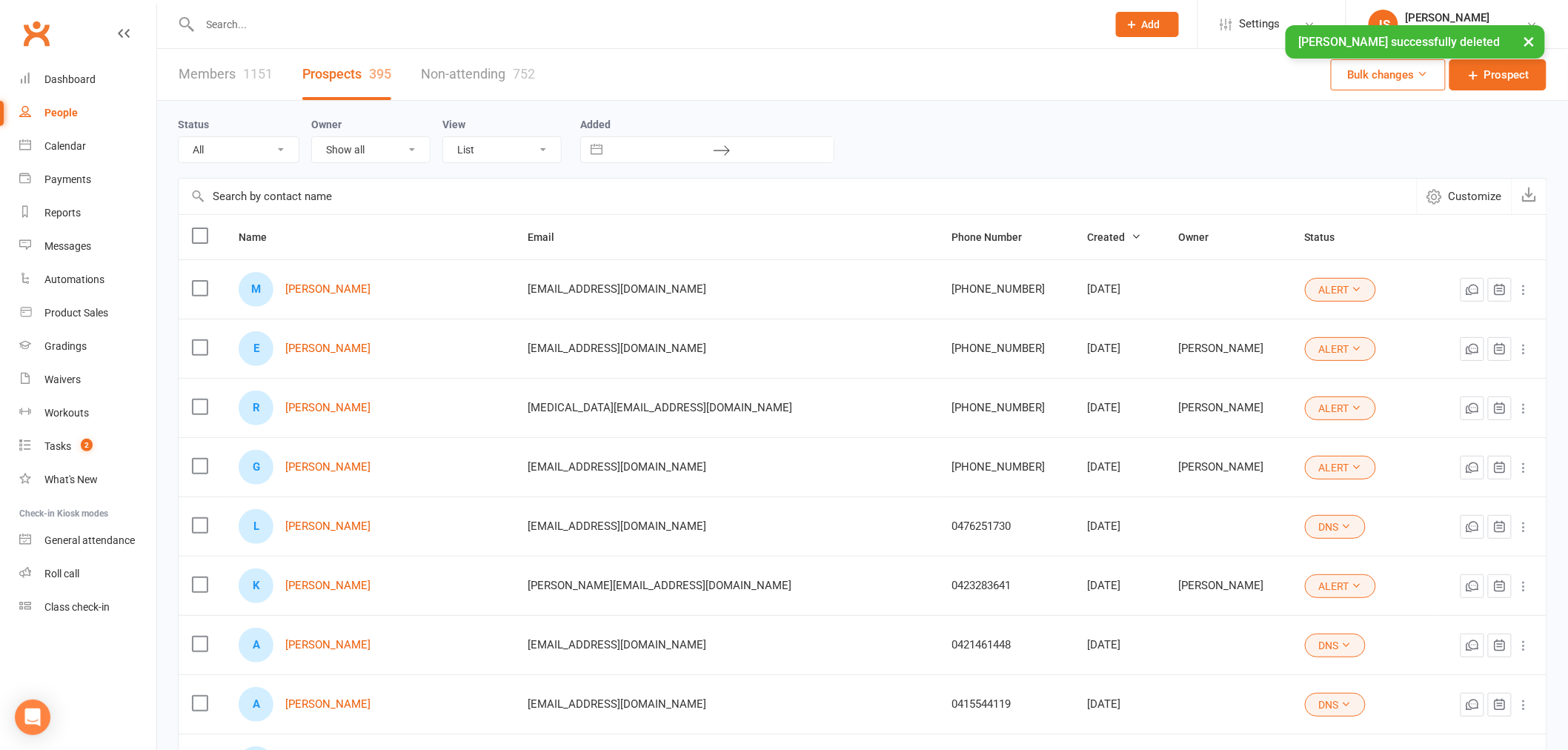
click at [236, 25] on div "× [PERSON_NAME] successfully deleted" at bounding box center [774, 25] width 1549 height 0
click at [239, 19] on input "text" at bounding box center [646, 24] width 901 height 21
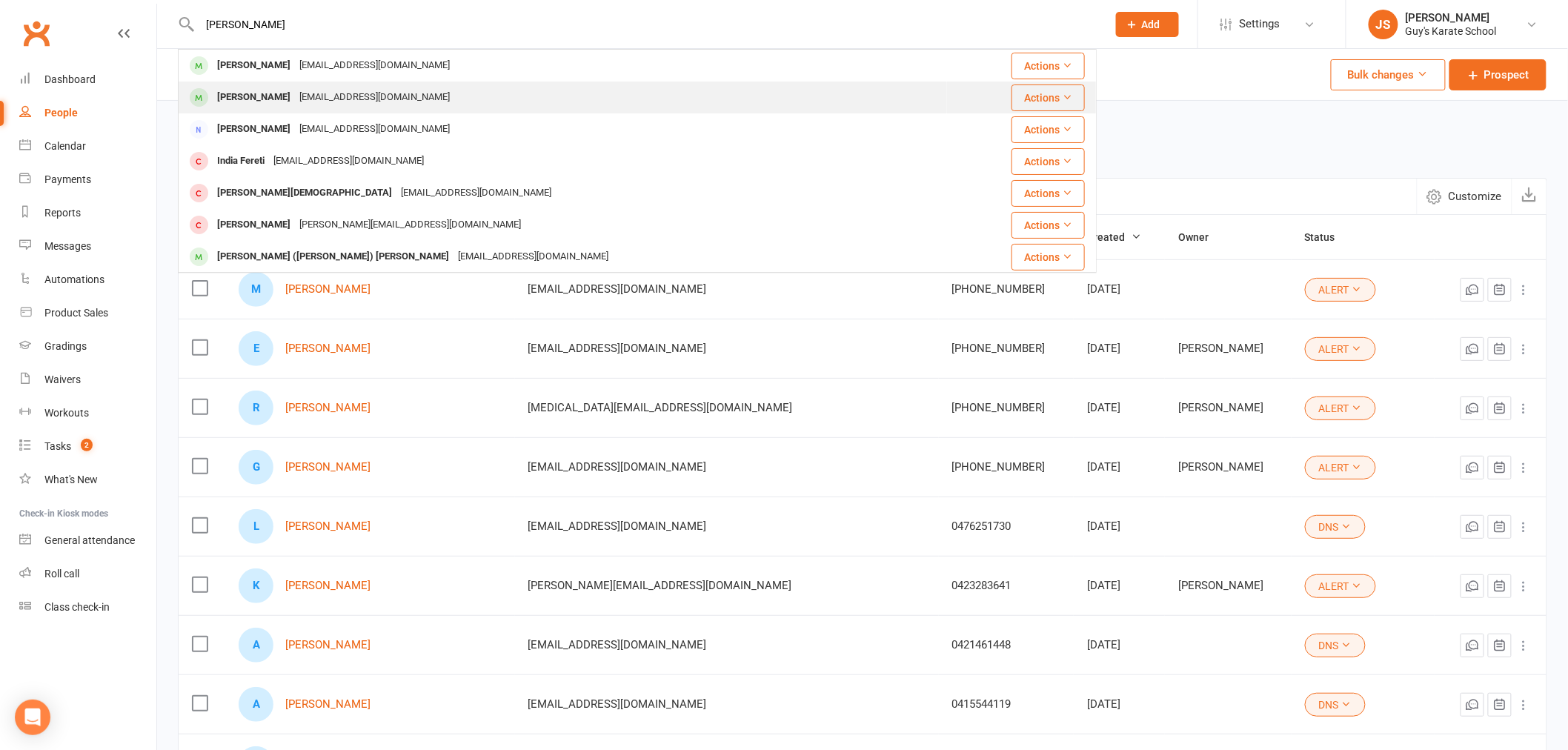
type input "[PERSON_NAME]"
click at [277, 97] on div "[PERSON_NAME]" at bounding box center [254, 97] width 82 height 22
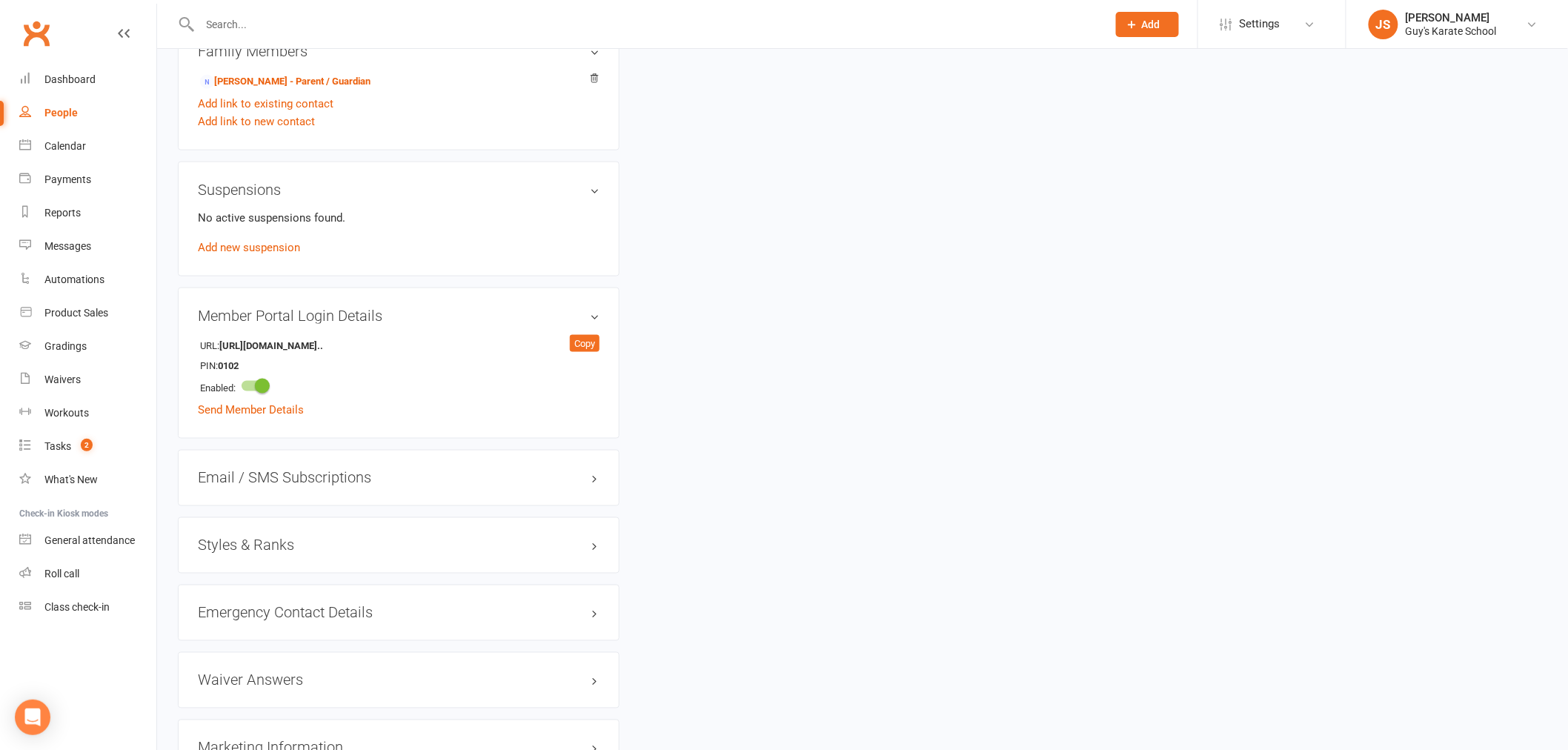
scroll to position [741, 0]
click at [260, 549] on h3 "Styles & Ranks" at bounding box center [399, 544] width 402 height 17
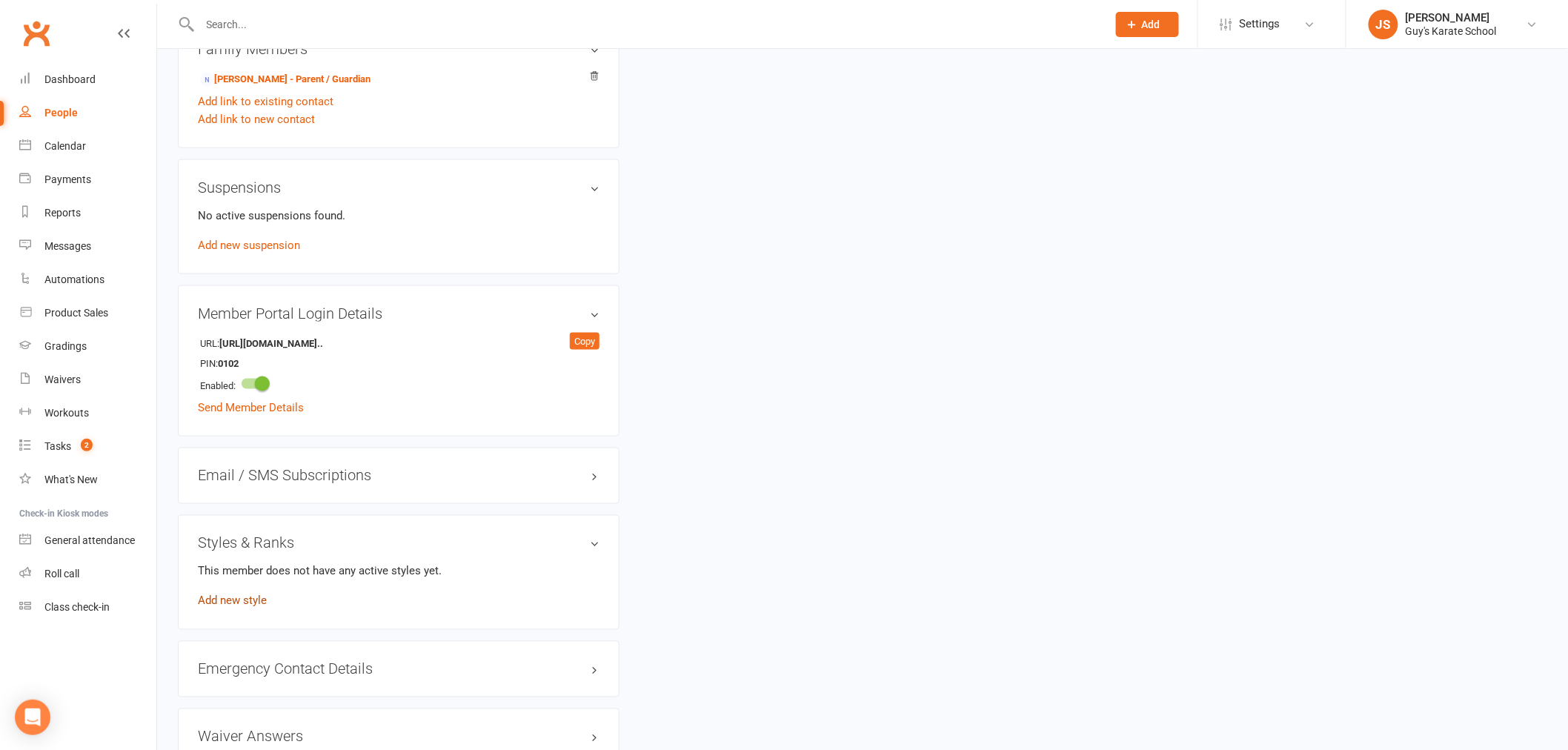
click at [256, 604] on link "Add new style" at bounding box center [232, 601] width 69 height 13
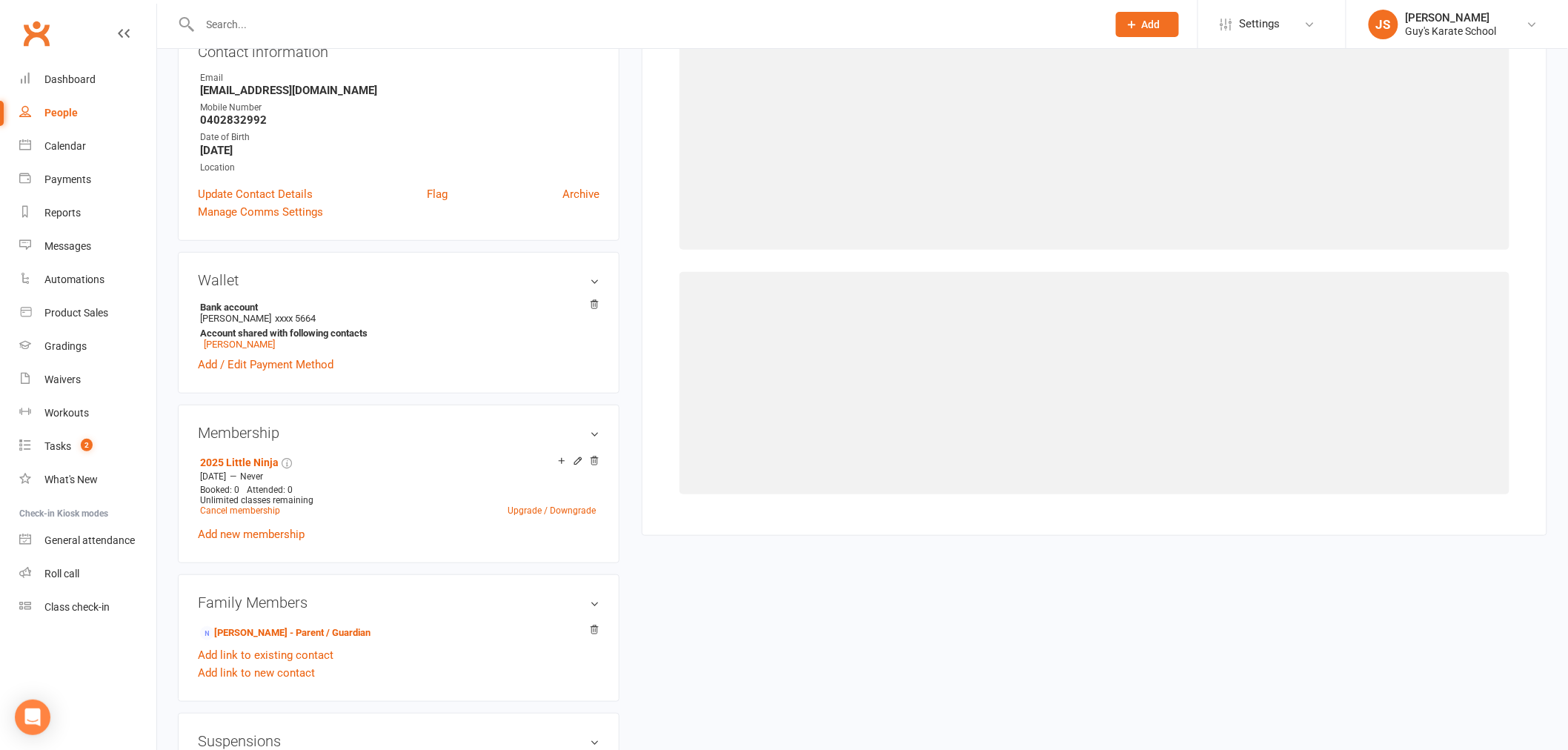
scroll to position [113, 0]
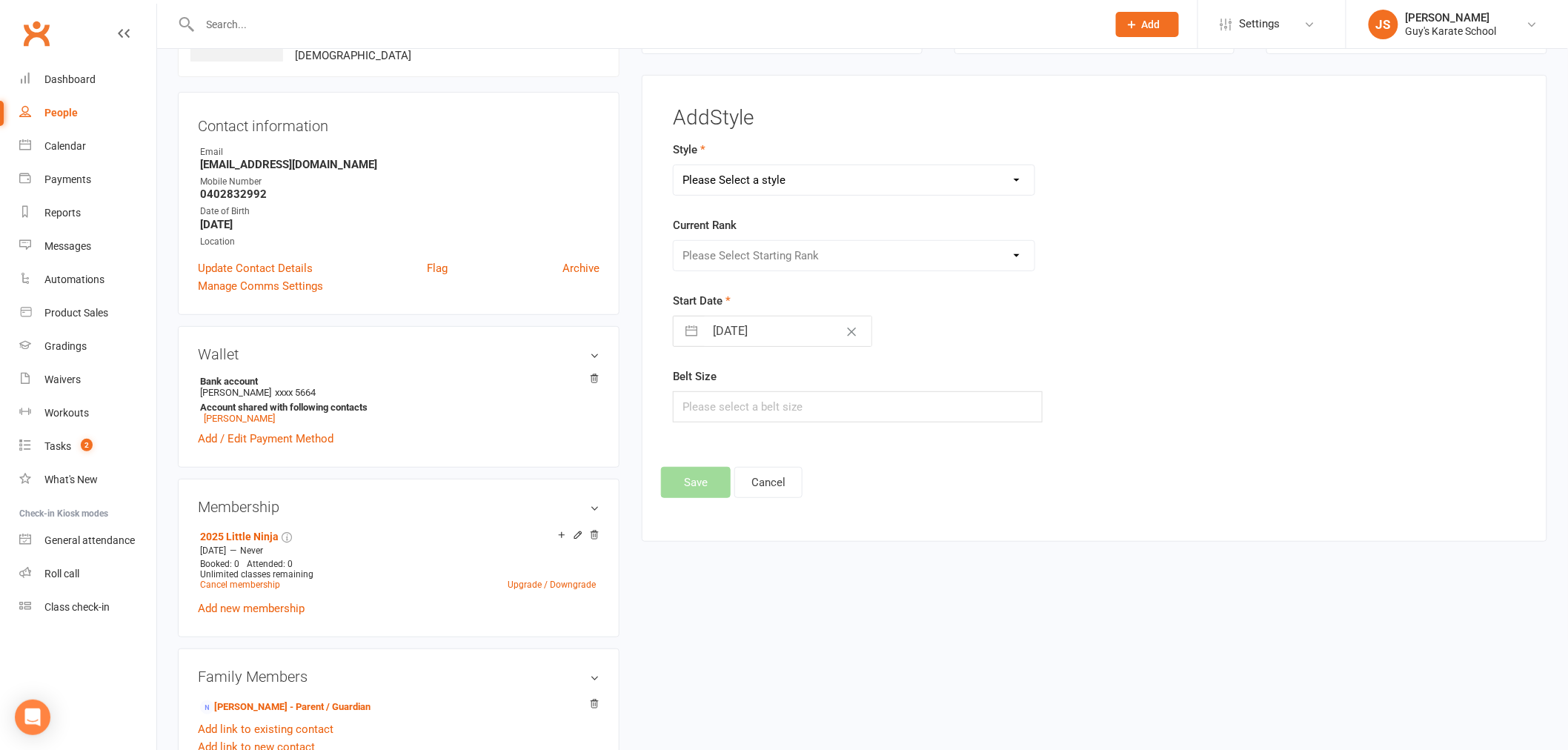
click at [763, 174] on select "Please Select a style Karate Kids Little Ninja Little Samurai Senior Tiny Tigers" at bounding box center [854, 181] width 361 height 30
select select "2334"
click at [673, 166] on select "Please Select a style Karate Kids Little Ninja Little Samurai Senior Tiny Tigers" at bounding box center [854, 181] width 361 height 30
click at [758, 258] on select "Please Select Starting Rank 10th [PERSON_NAME] Belt 9th Kyu Yellow Belt 8th Kyu…" at bounding box center [854, 256] width 361 height 30
select select "22958"
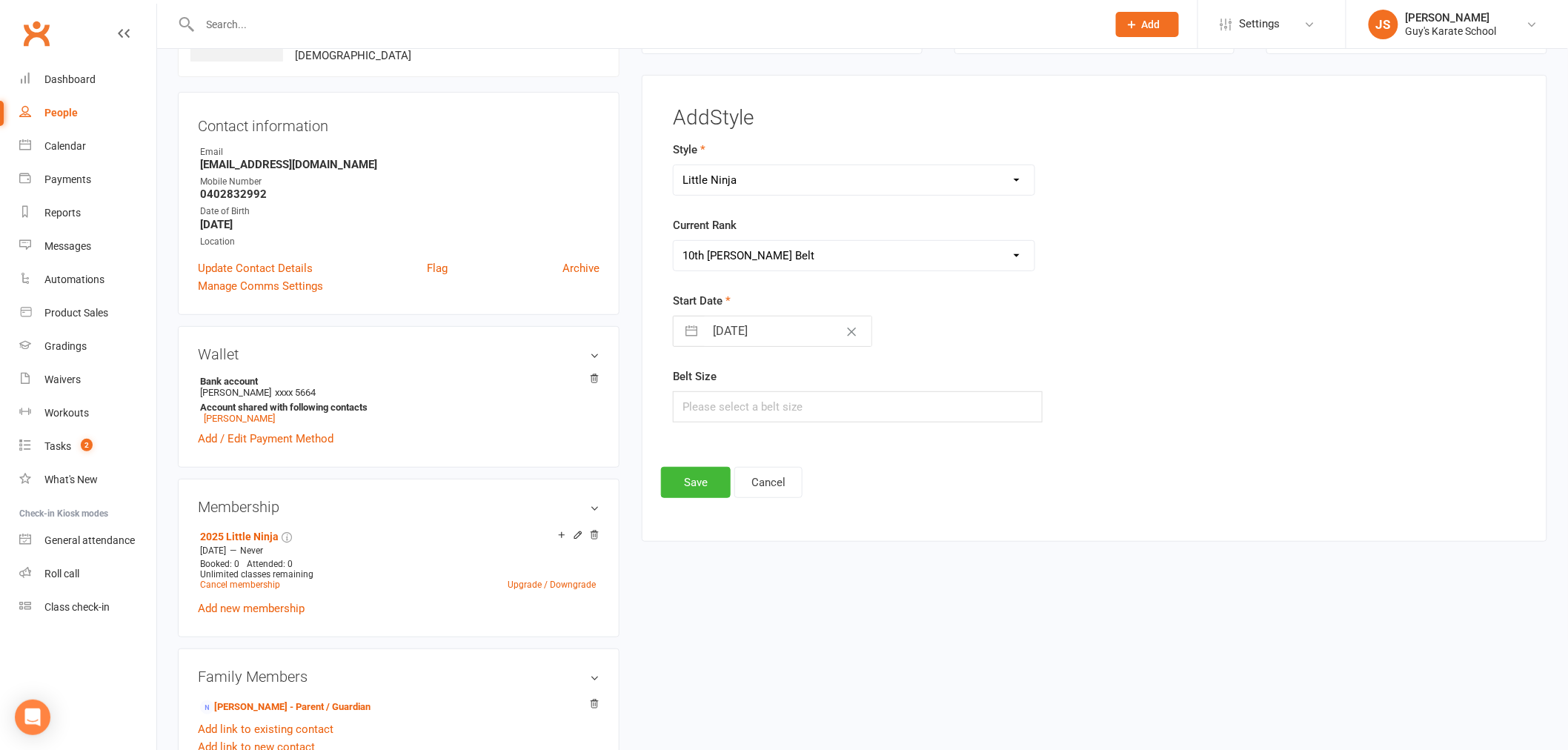
click at [673, 241] on select "Please Select Starting Rank 10th [PERSON_NAME] Belt 9th Kyu Yellow Belt 8th Kyu…" at bounding box center [854, 256] width 361 height 30
click at [753, 325] on input "[DATE]" at bounding box center [788, 331] width 166 height 30
select select "6"
select select "2025"
select select "7"
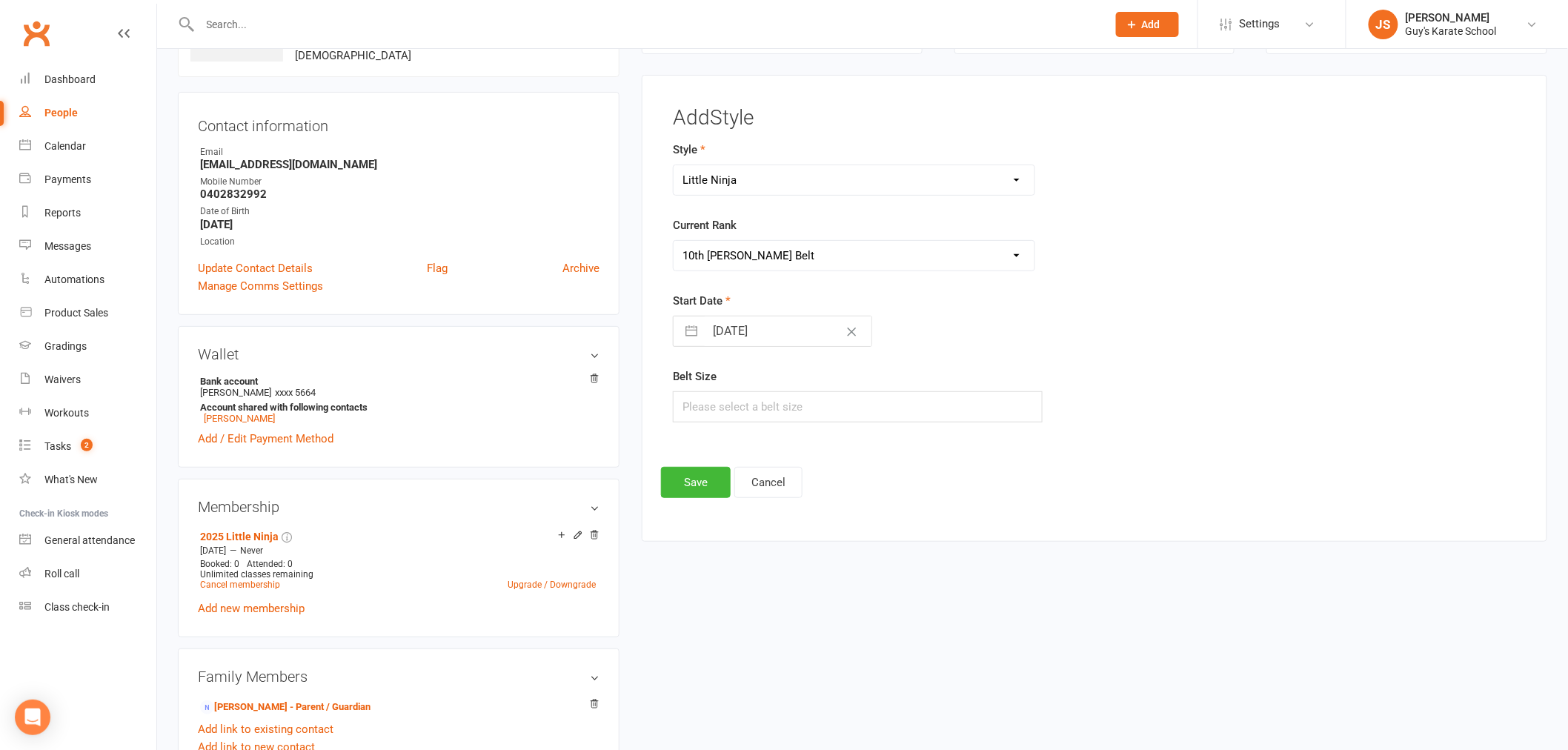
select select "2025"
select select "8"
select select "2025"
click at [760, 505] on td "12" at bounding box center [761, 501] width 29 height 28
type input "[DATE]"
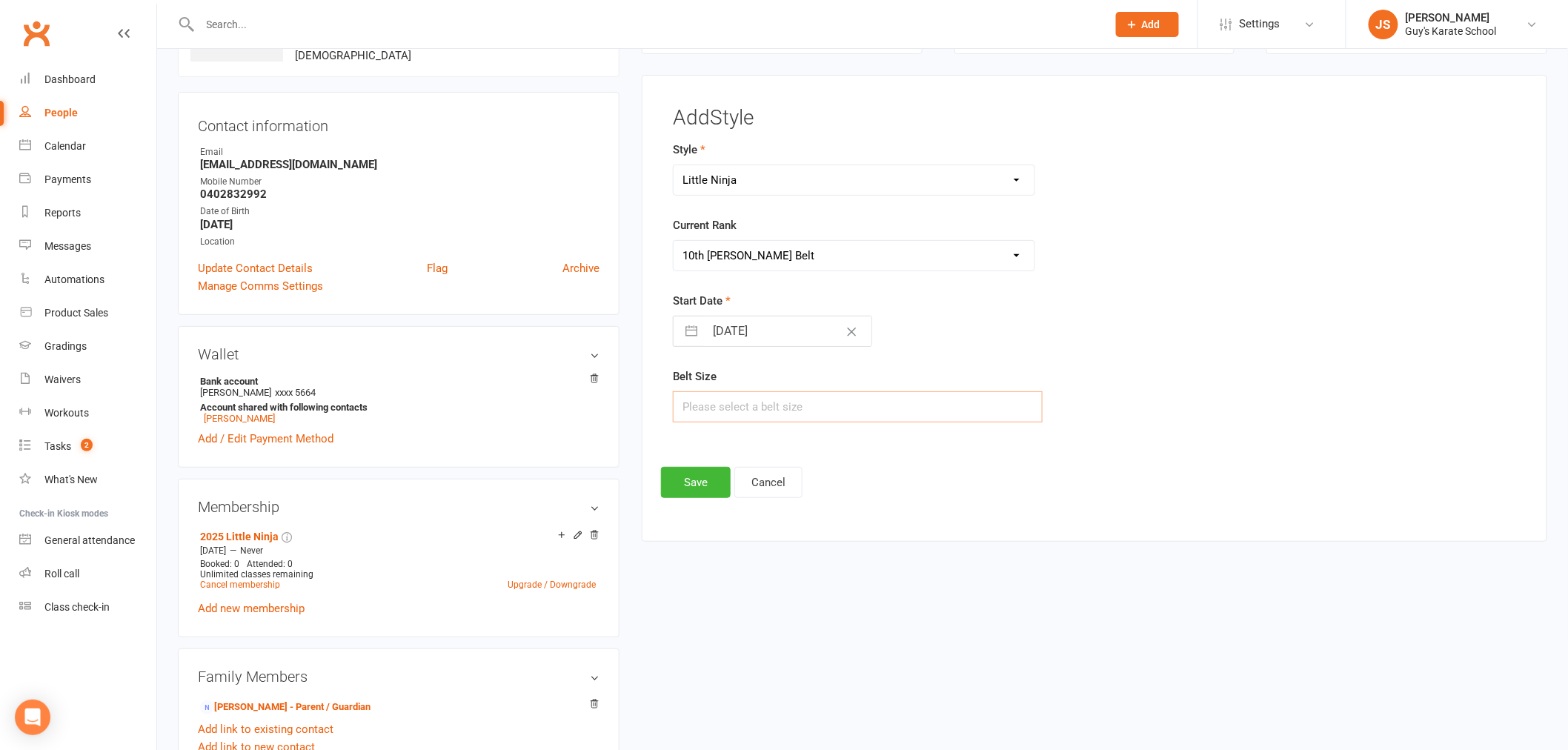
click at [747, 395] on input "text" at bounding box center [857, 406] width 370 height 31
type input "1"
click at [686, 478] on button "Save" at bounding box center [696, 482] width 70 height 31
